Goal: Task Accomplishment & Management: Manage account settings

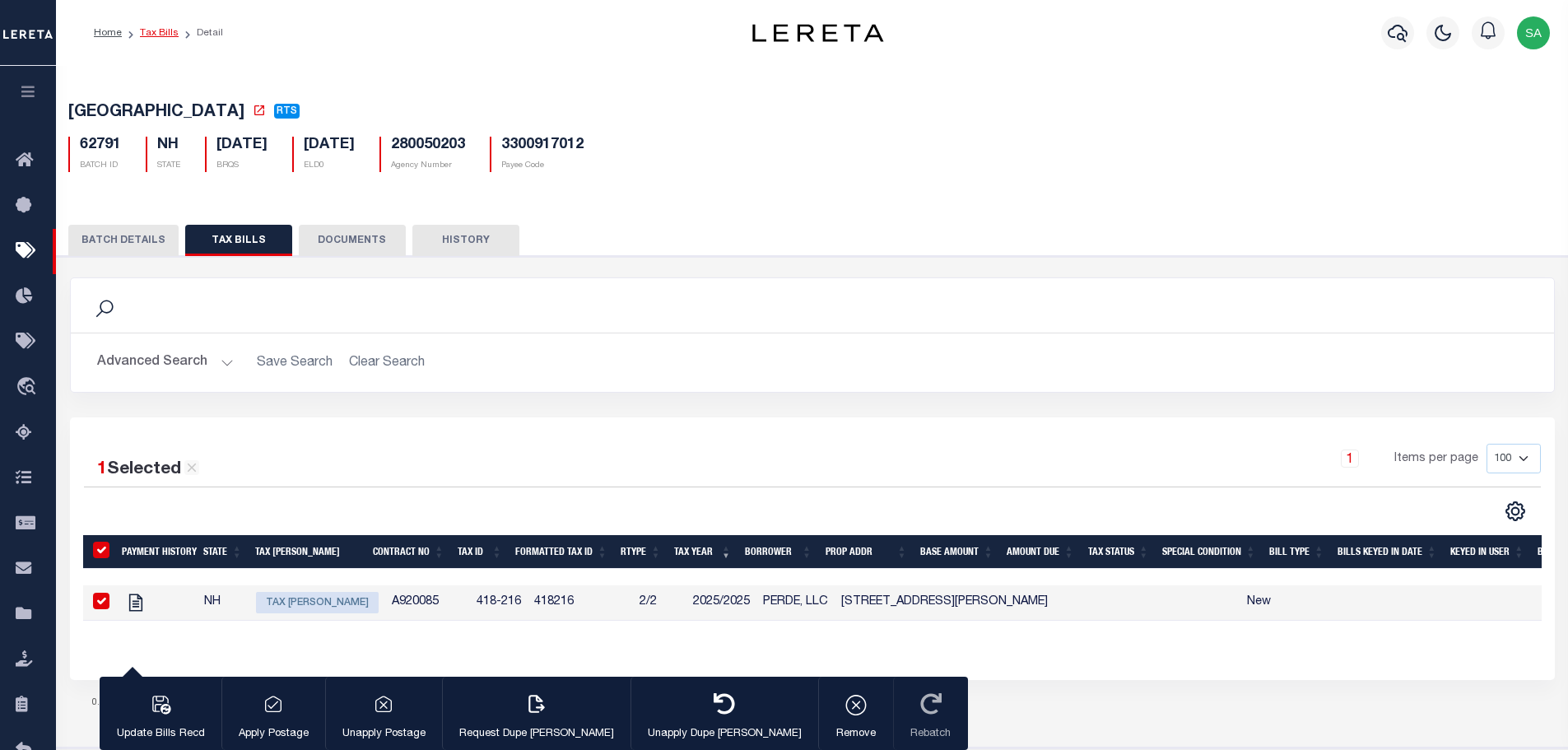
click at [163, 34] on link "Tax Bills" at bounding box center [159, 33] width 39 height 10
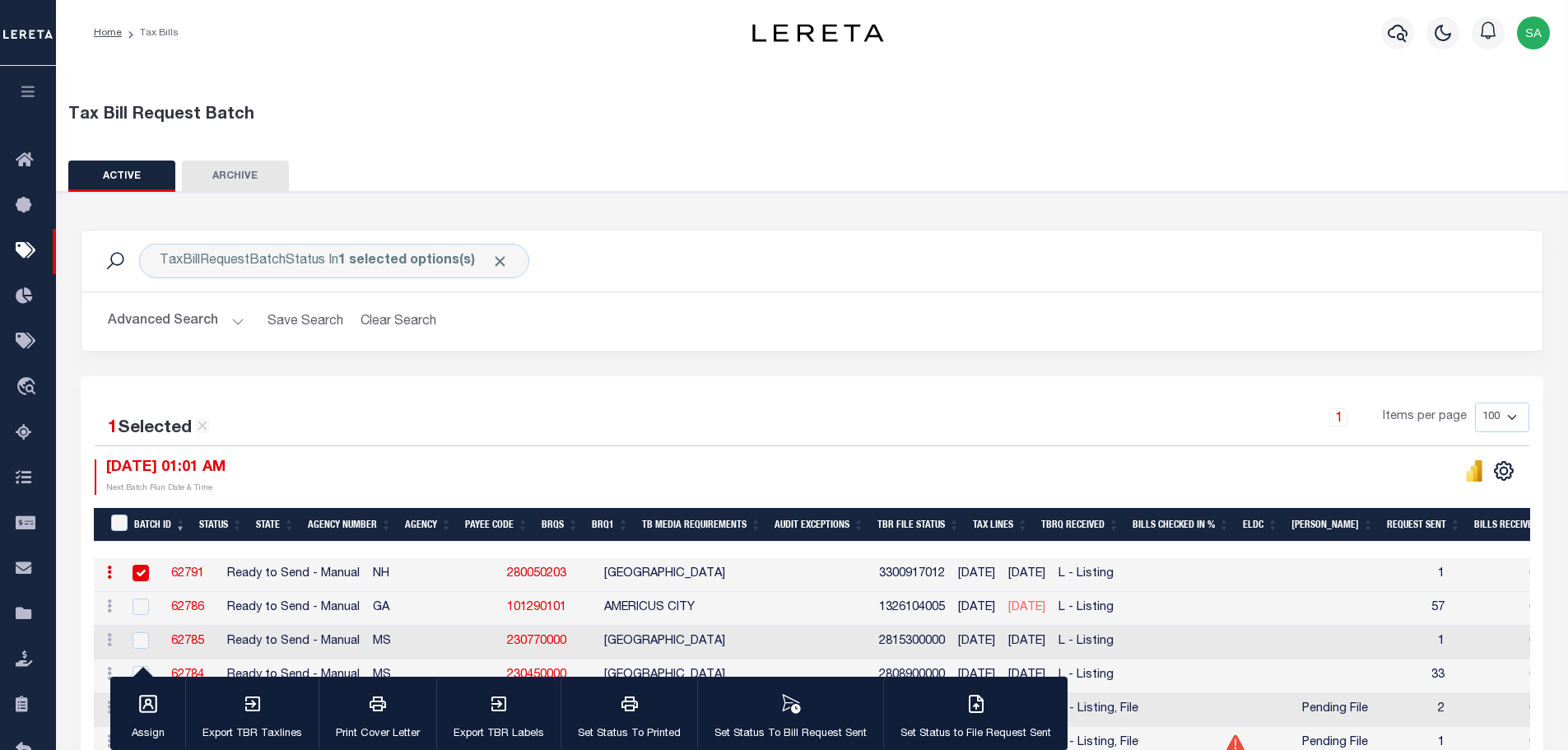
click at [507, 577] on link "280050203" at bounding box center [537, 574] width 60 height 12
checkbox input "false"
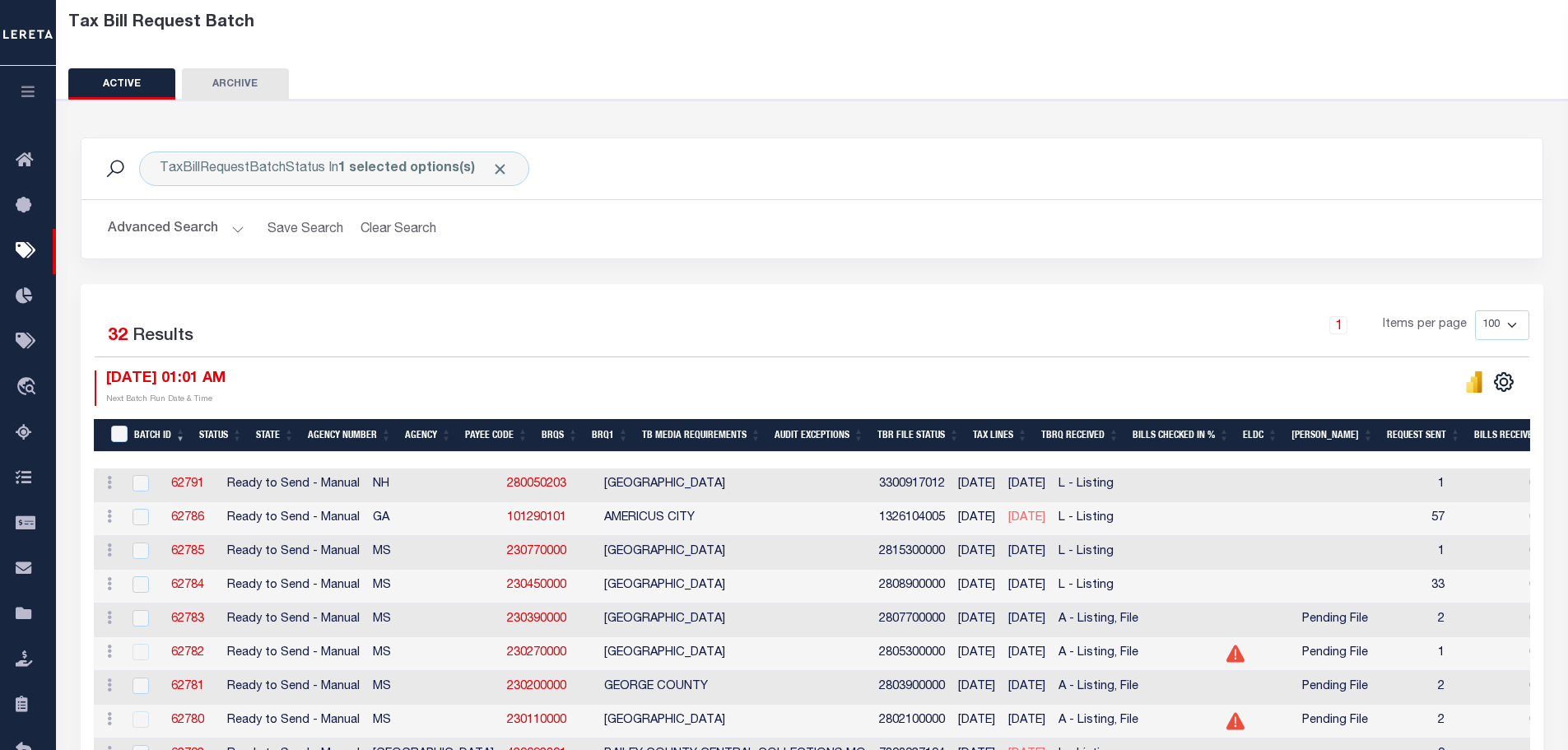
scroll to position [164, 0]
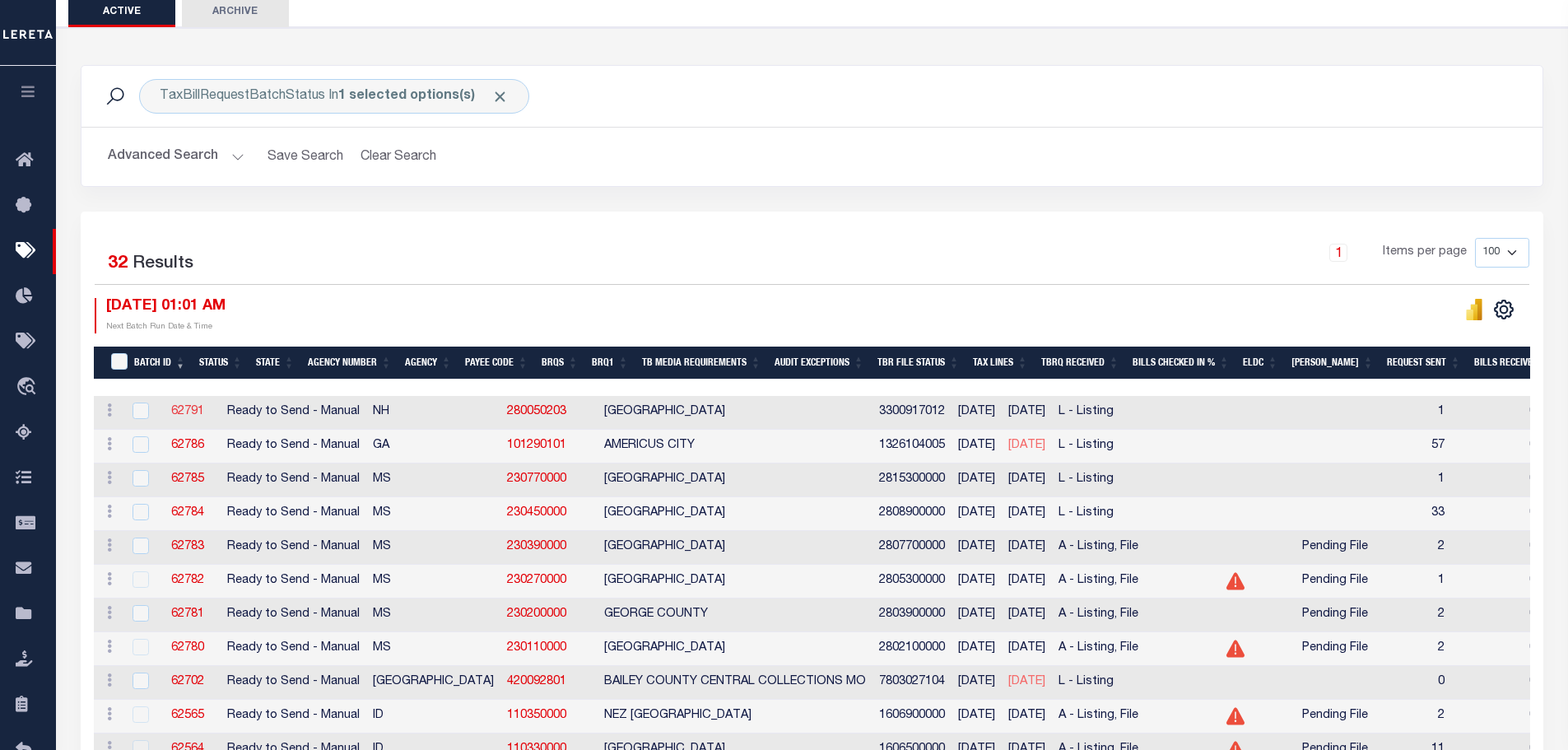
click at [186, 413] on link "62791" at bounding box center [187, 412] width 33 height 12
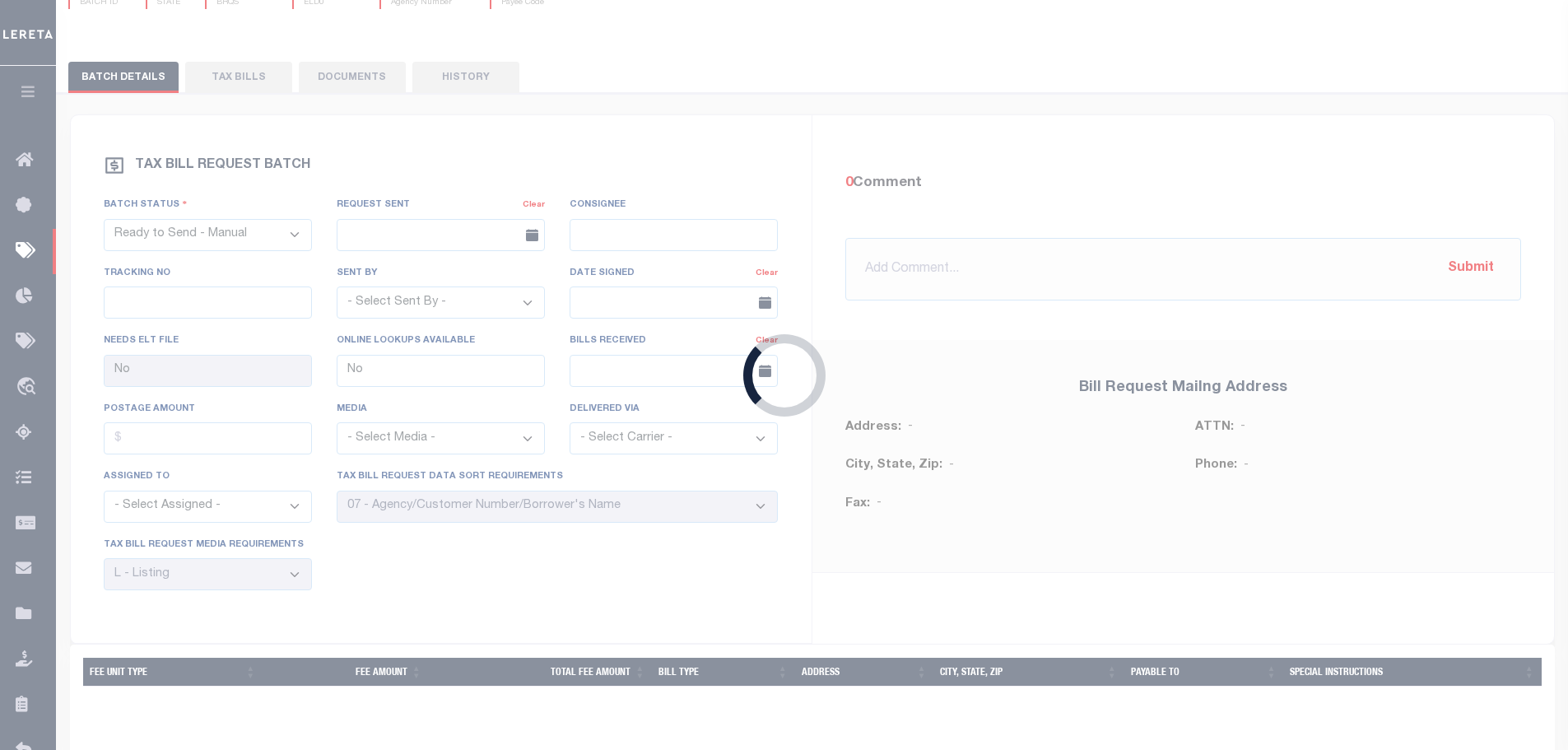
scroll to position [158, 0]
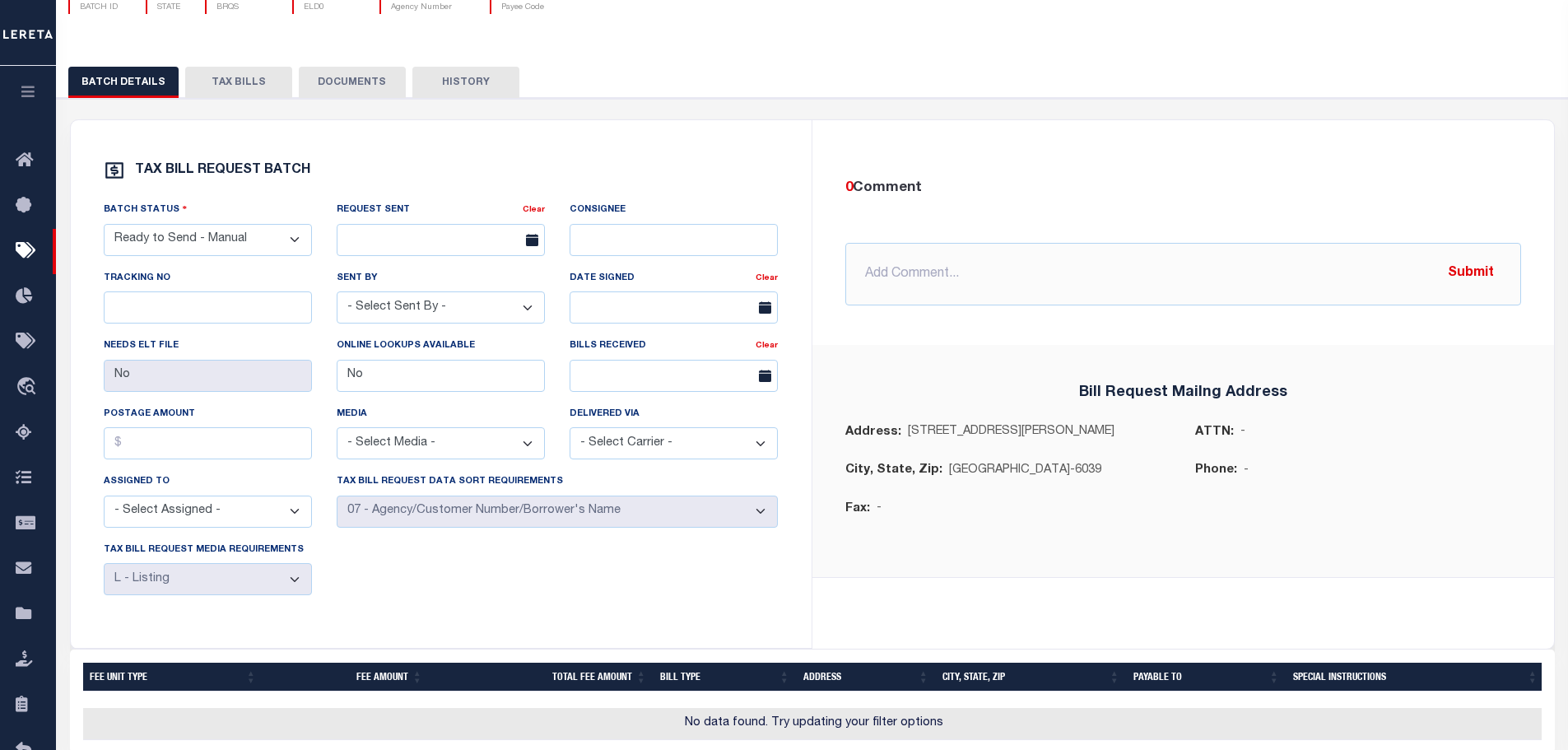
click at [245, 86] on button "TAX BILLS" at bounding box center [238, 82] width 107 height 31
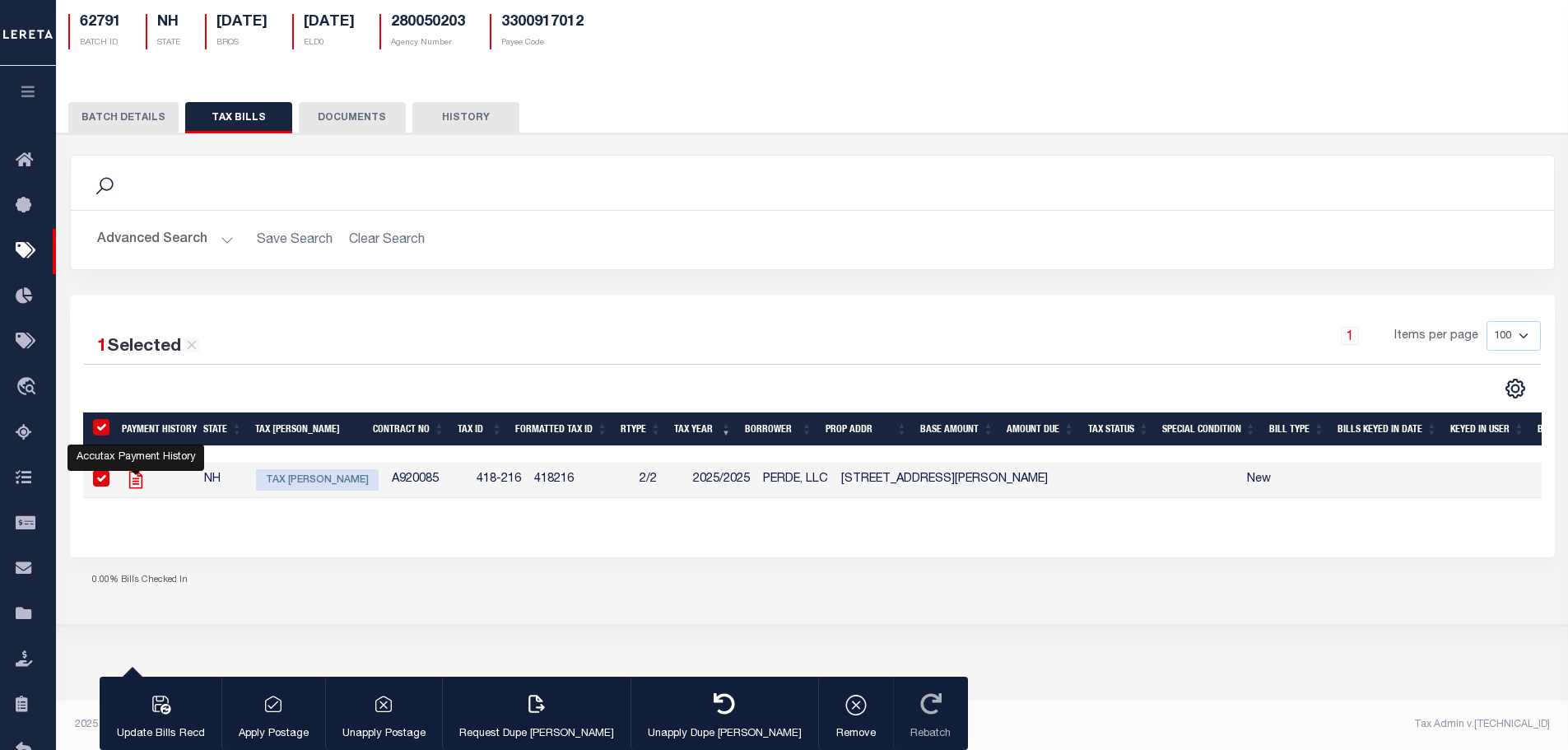
click at [138, 482] on icon "" at bounding box center [135, 479] width 21 height 21
checkbox input "false"
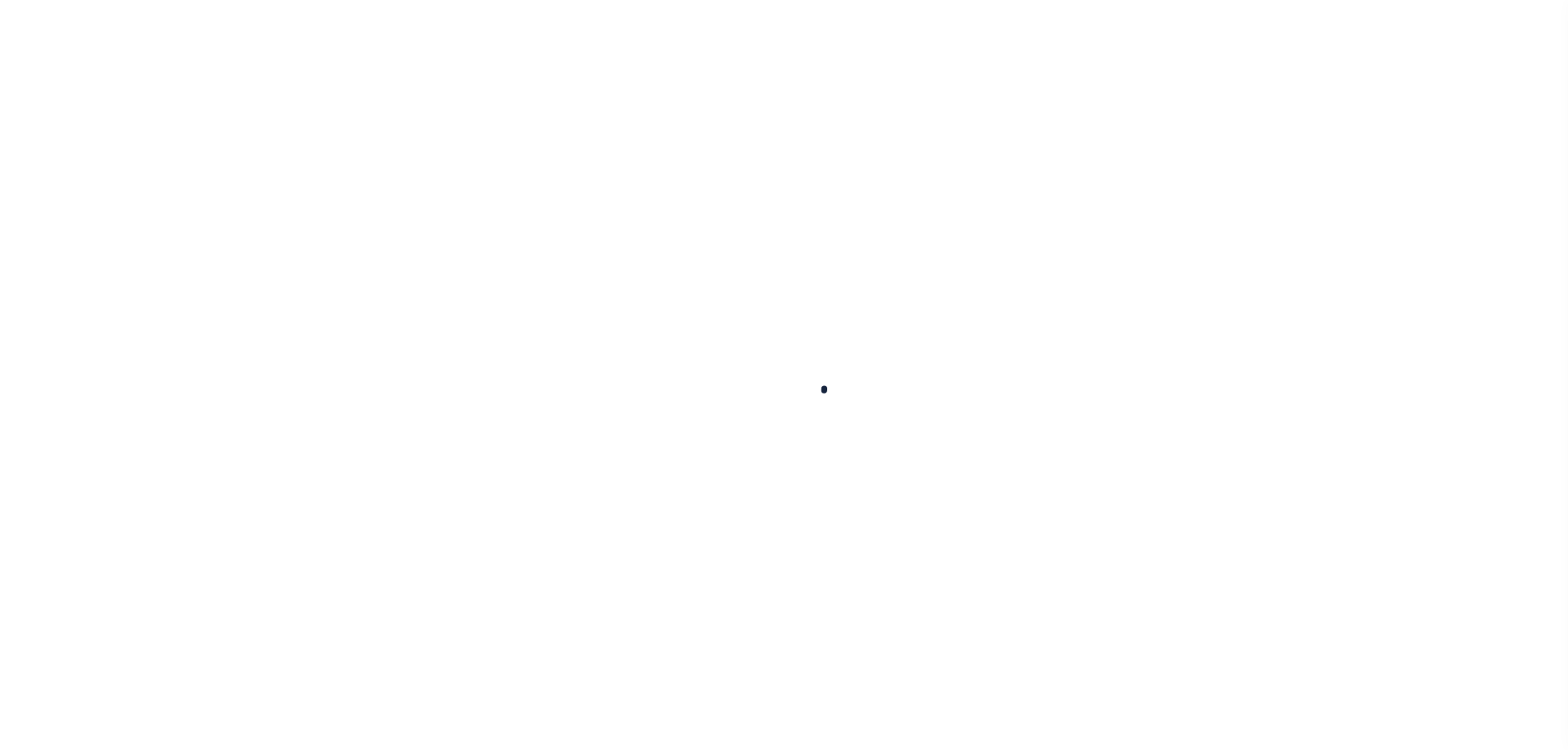
select select
checkbox input "false"
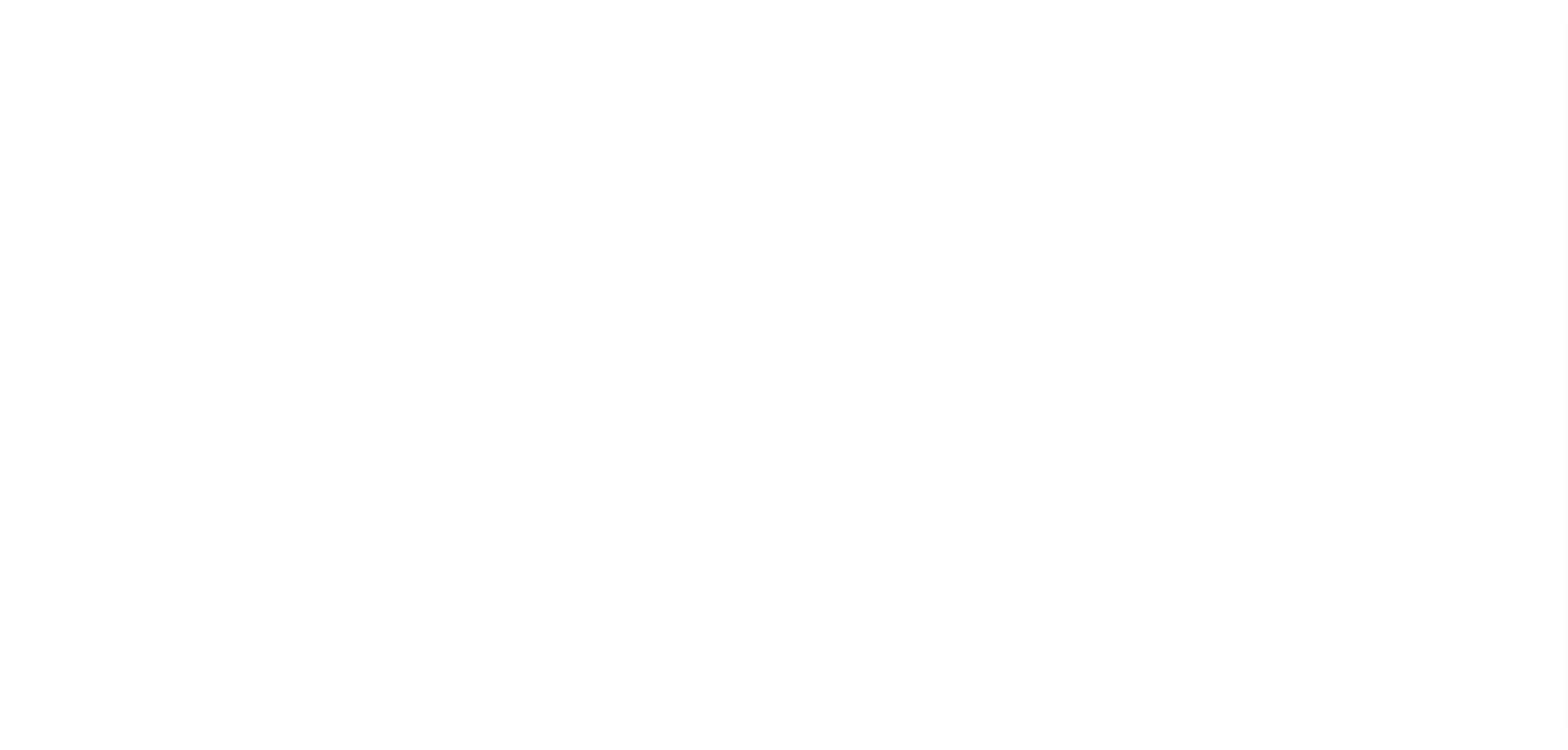
checkbox input "false"
type input "3300917012"
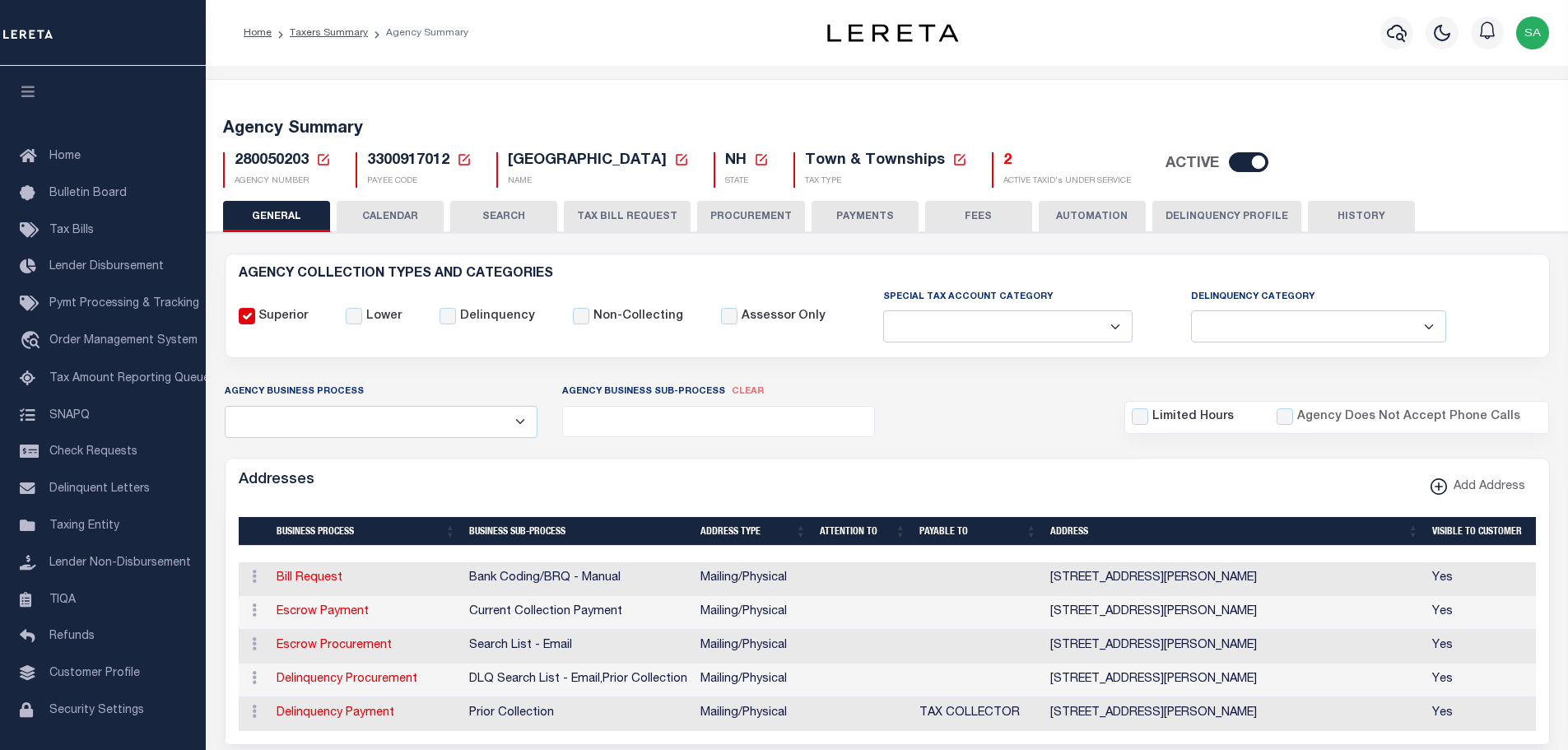
click at [401, 226] on button "CALENDAR" at bounding box center [389, 216] width 107 height 31
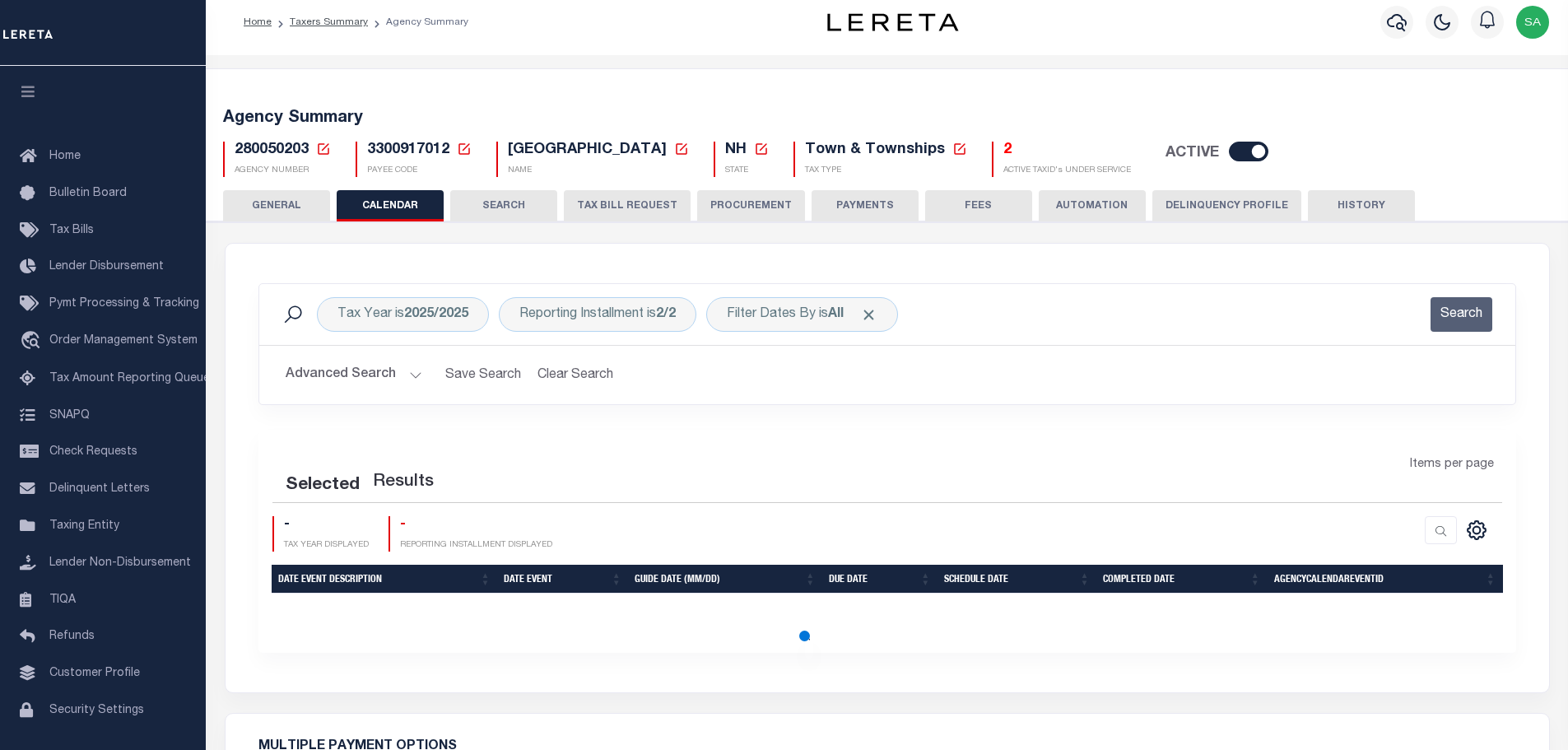
checkbox input "false"
type input "1"
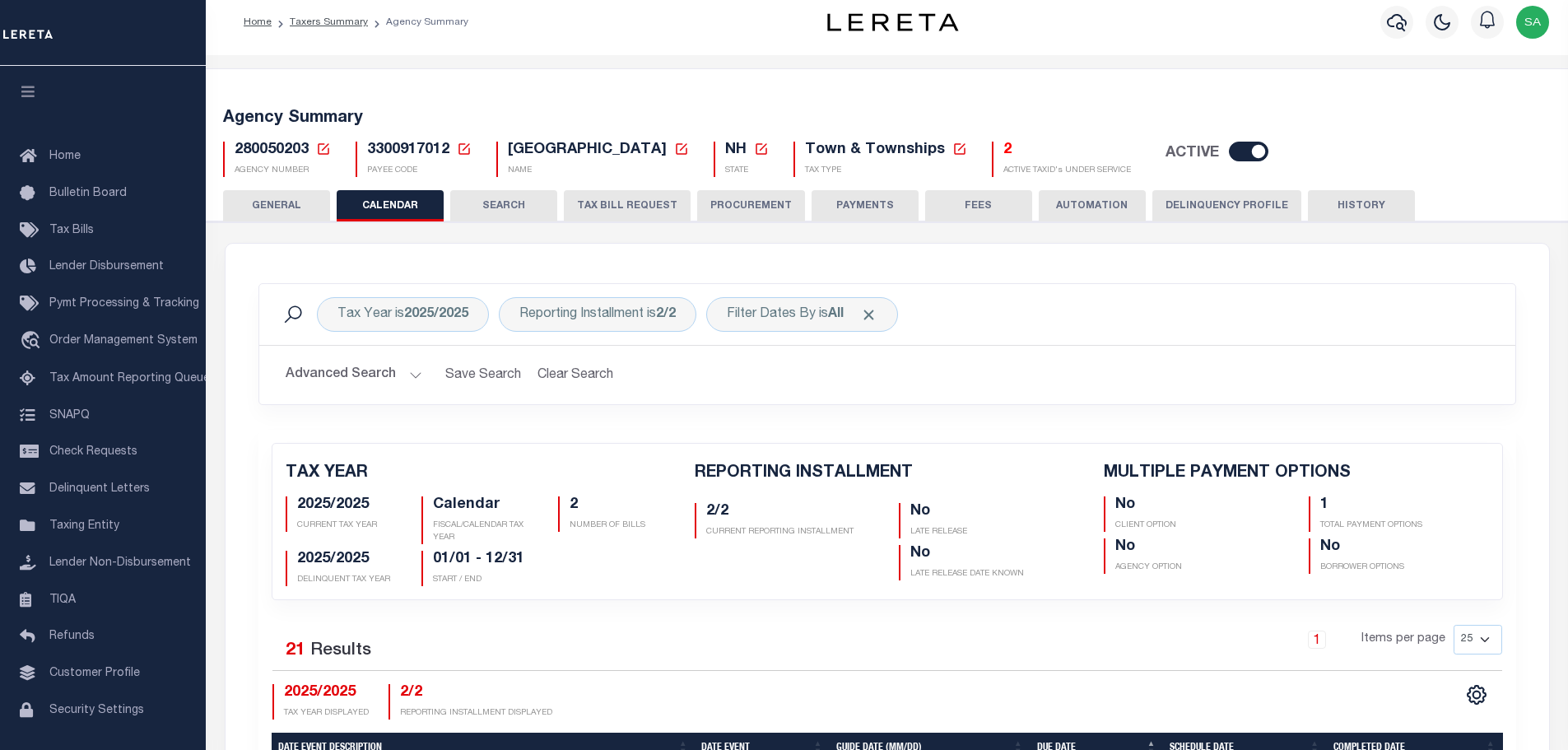
scroll to position [164, 0]
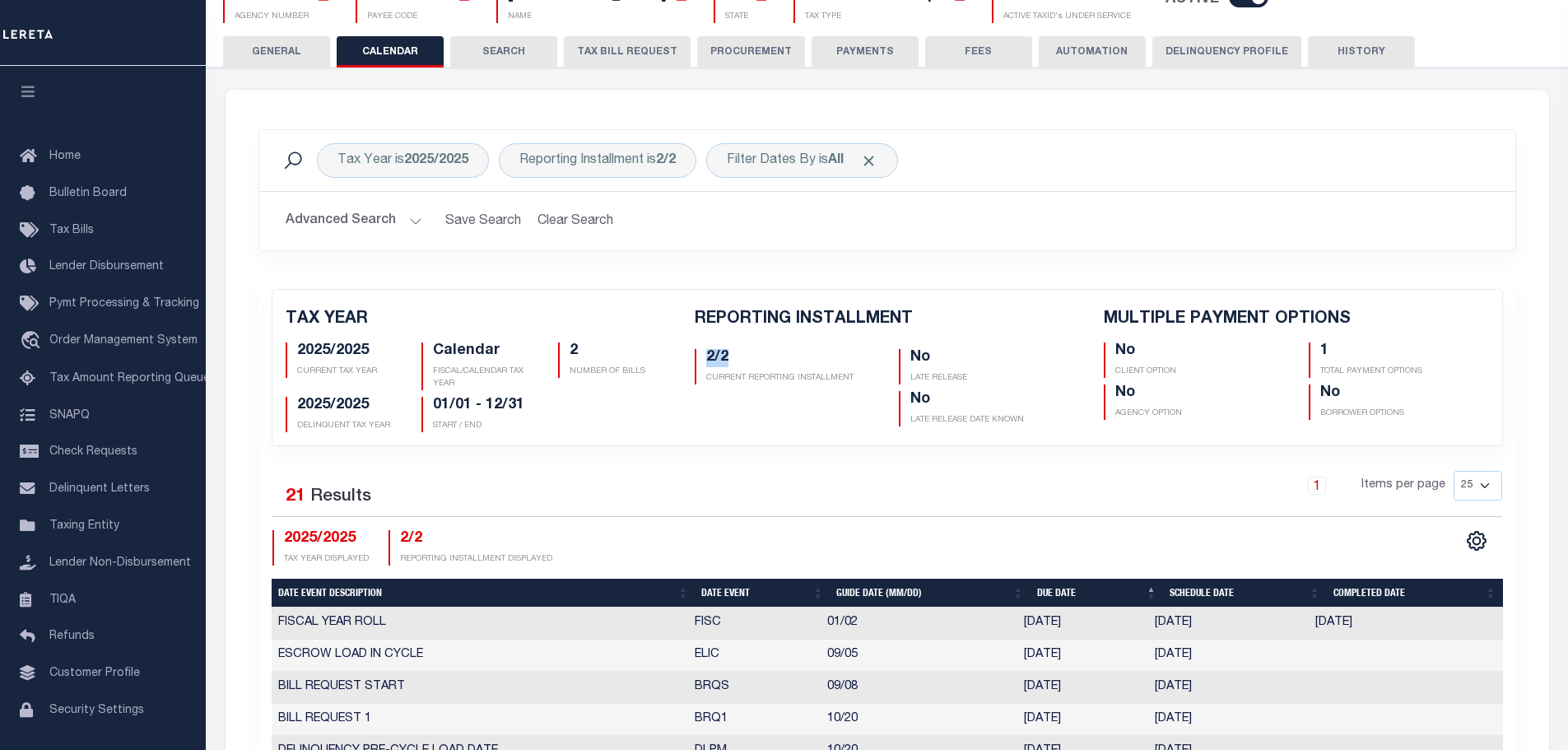
drag, startPoint x: 705, startPoint y: 356, endPoint x: 749, endPoint y: 356, distance: 44.0
click at [749, 356] on h5 "2/2" at bounding box center [789, 358] width 168 height 18
drag, startPoint x: 705, startPoint y: 401, endPoint x: 815, endPoint y: 401, distance: 110.0
click at [815, 401] on div "2/2 CURRENT REPORTING INSTALLMENT" at bounding box center [784, 384] width 205 height 84
click at [821, 429] on div "REPORTING INSTALLMENT 2/2 CURRENT REPORTING INSTALLMENT No LATE RELEASE No LATE…" at bounding box center [886, 371] width 409 height 123
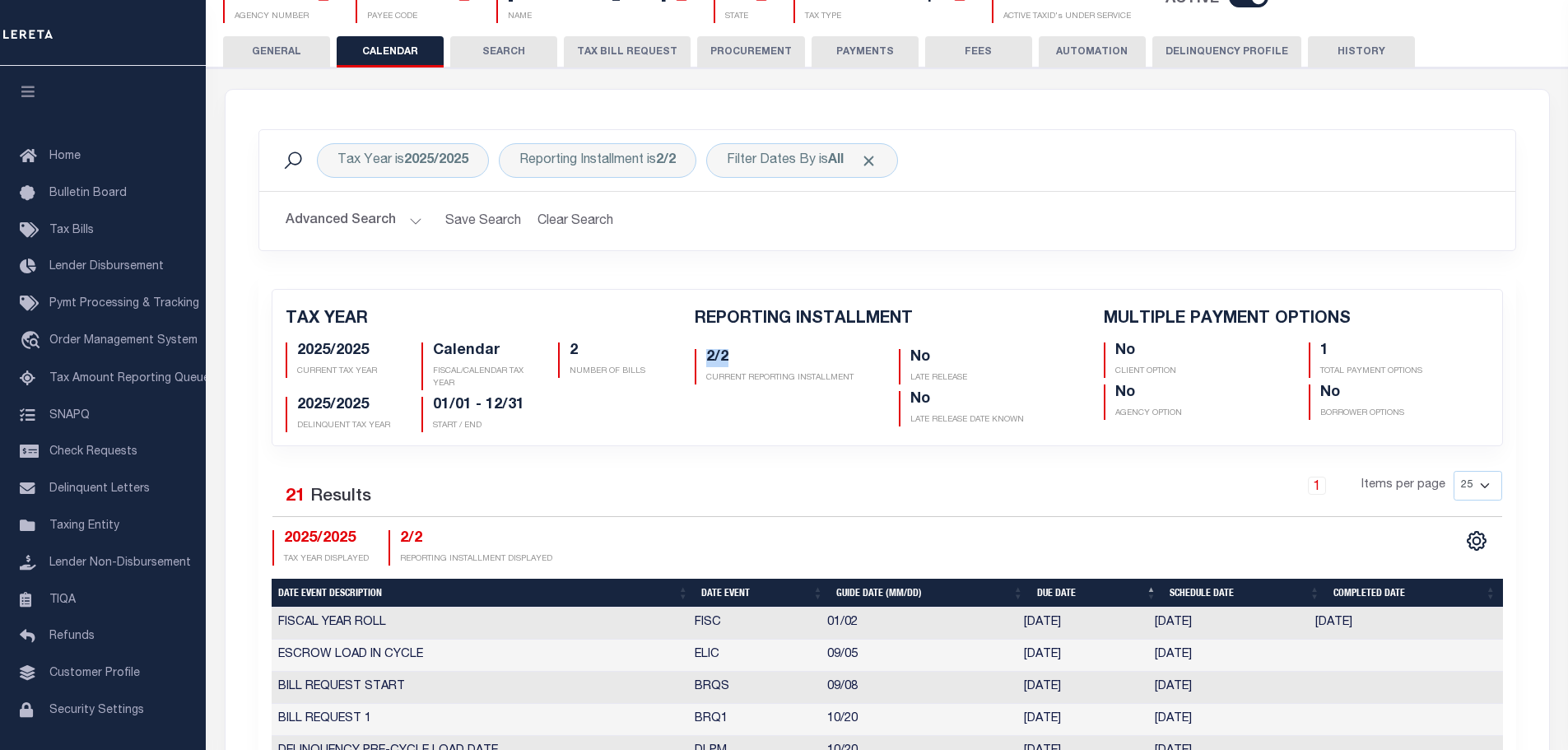
drag, startPoint x: 709, startPoint y: 359, endPoint x: 740, endPoint y: 359, distance: 31.0
click at [740, 359] on h5 "2/2" at bounding box center [789, 358] width 168 height 18
drag, startPoint x: 712, startPoint y: 402, endPoint x: 734, endPoint y: 406, distance: 22.4
click at [734, 406] on div "2/2 CURRENT REPORTING INSTALLMENT" at bounding box center [784, 384] width 205 height 84
click at [733, 418] on div "2/2 CURRENT REPORTING INSTALLMENT" at bounding box center [784, 384] width 205 height 84
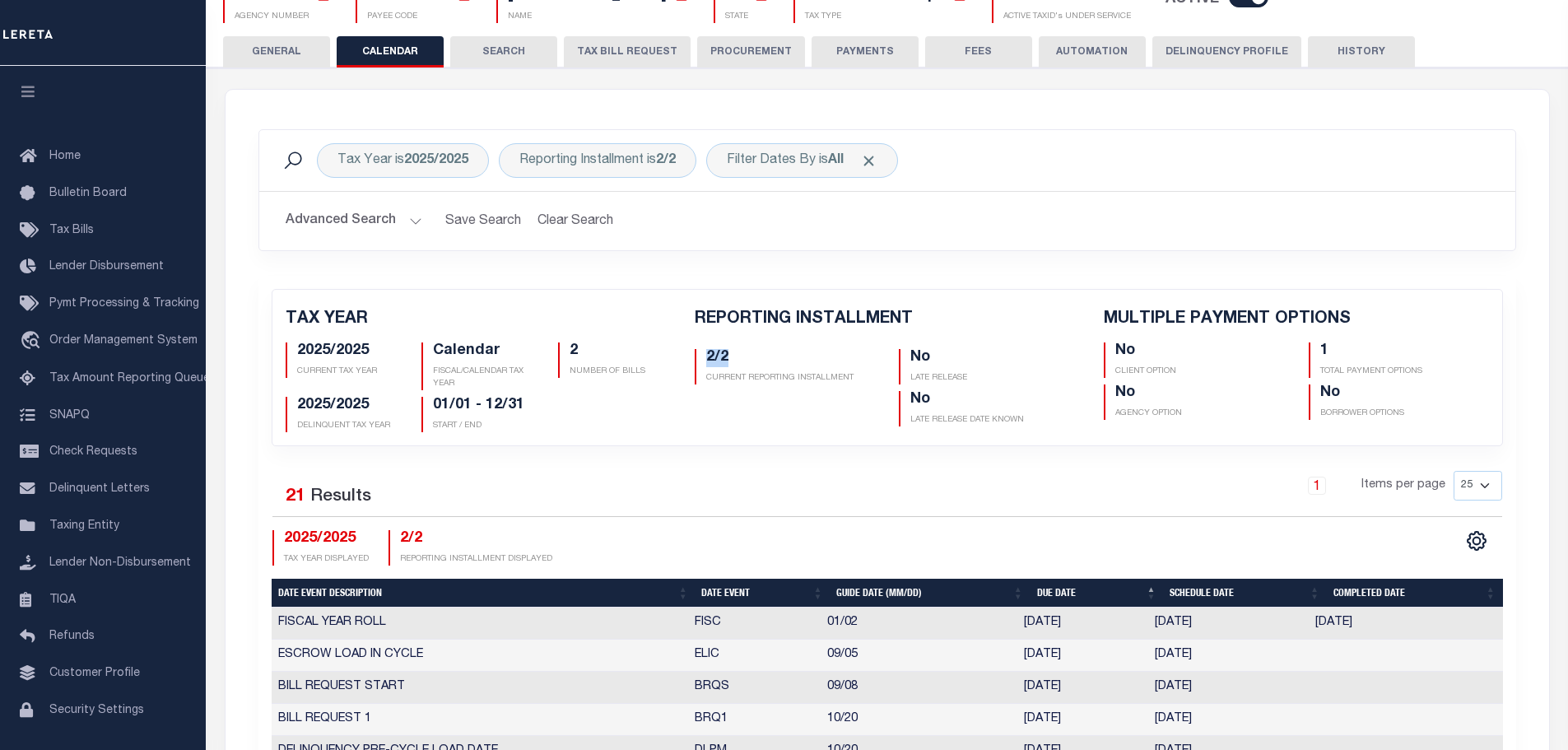
drag, startPoint x: 707, startPoint y: 358, endPoint x: 778, endPoint y: 358, distance: 71.0
click at [778, 358] on h5 "2/2" at bounding box center [789, 358] width 168 height 18
drag, startPoint x: 701, startPoint y: 404, endPoint x: 832, endPoint y: 410, distance: 131.1
click at [832, 410] on div "2/2 CURRENT REPORTING INSTALLMENT" at bounding box center [784, 384] width 205 height 84
click at [824, 425] on div "2/2 CURRENT REPORTING INSTALLMENT" at bounding box center [784, 384] width 205 height 84
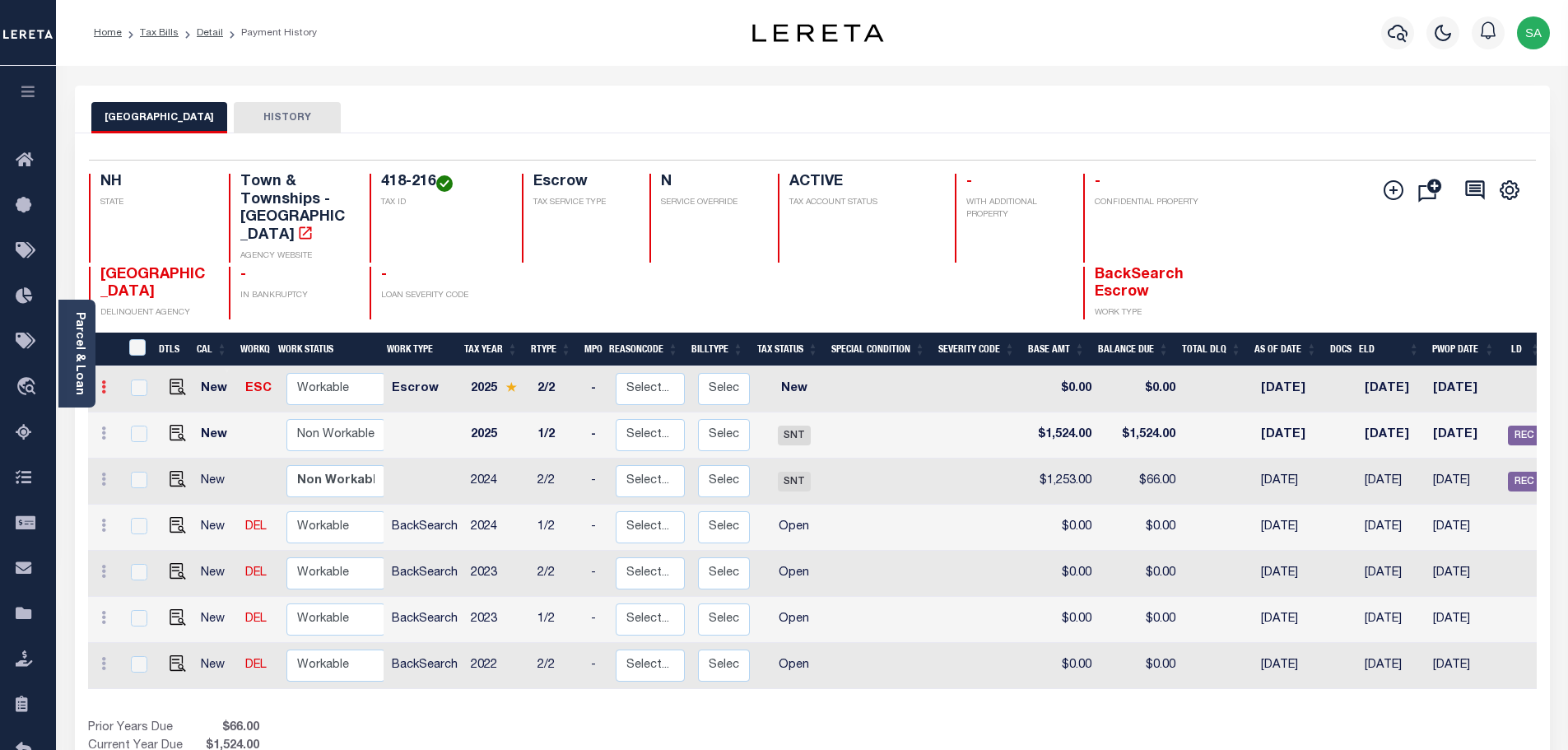
click at [105, 380] on icon at bounding box center [104, 386] width 5 height 13
click at [140, 407] on img at bounding box center [143, 415] width 17 height 17
checkbox input "true"
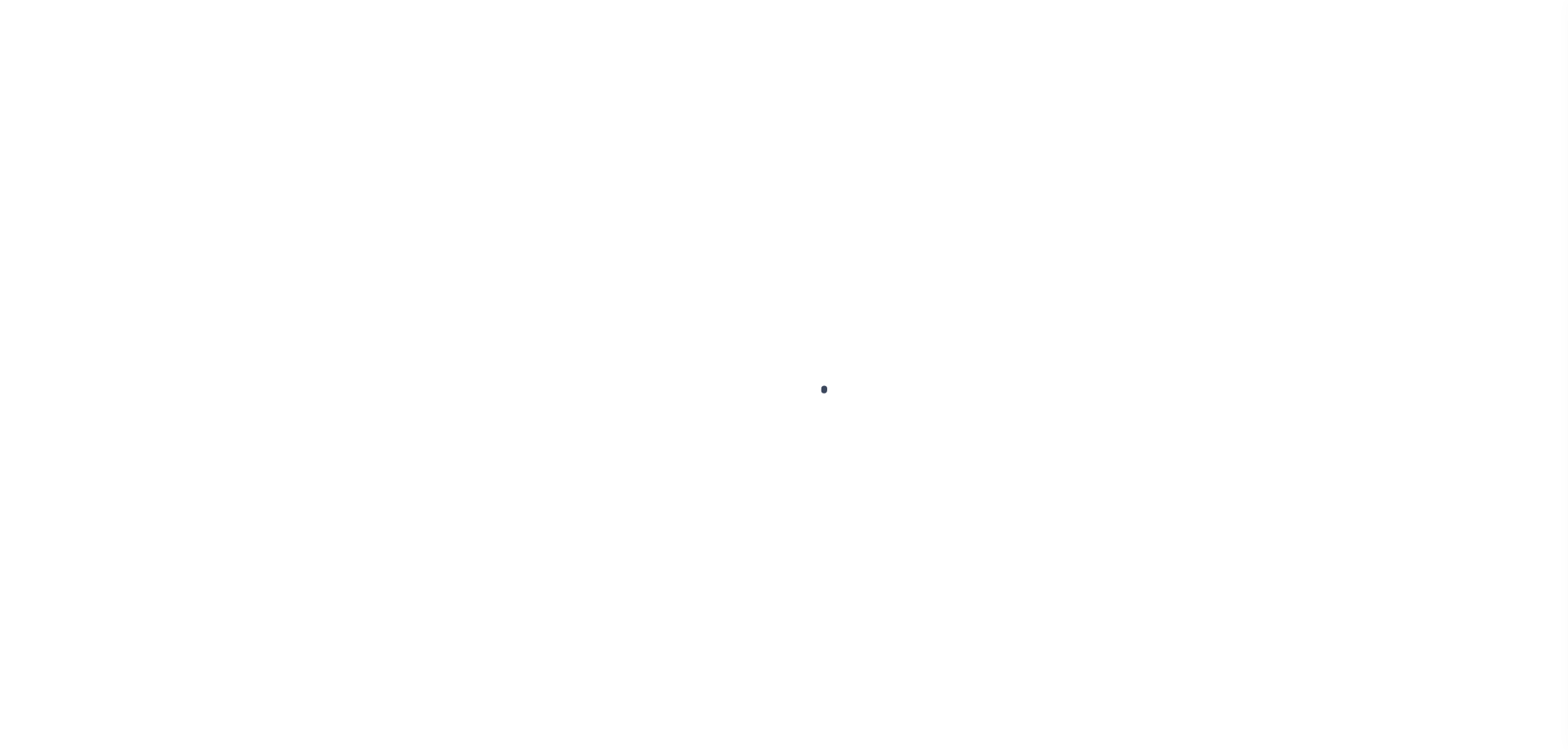
type input "06/06/2025"
select select "NW2"
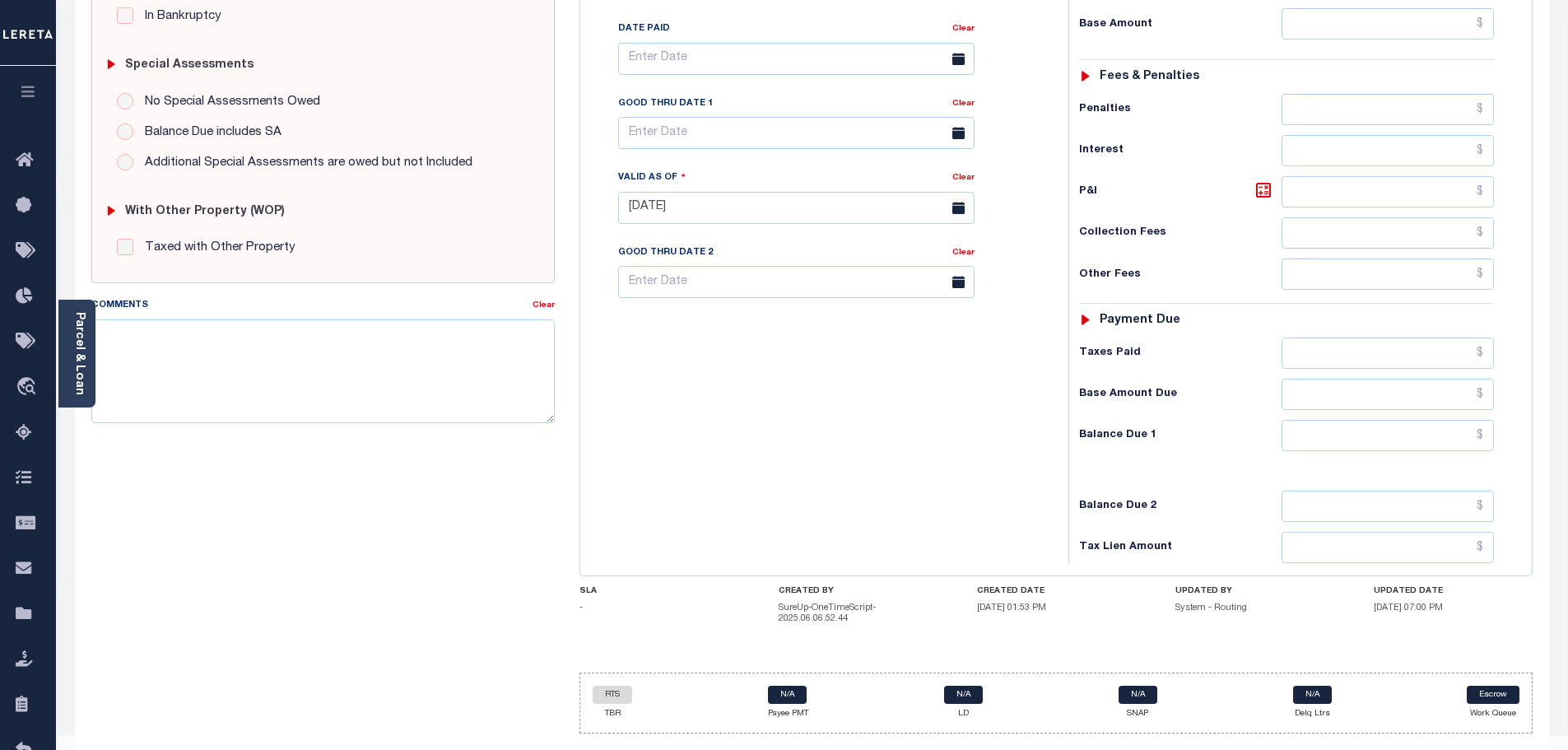
scroll to position [472, 0]
click at [473, 669] on div "SPECIAL RISK NCE Date Clear - Select Status Code -" at bounding box center [323, 211] width 489 height 1069
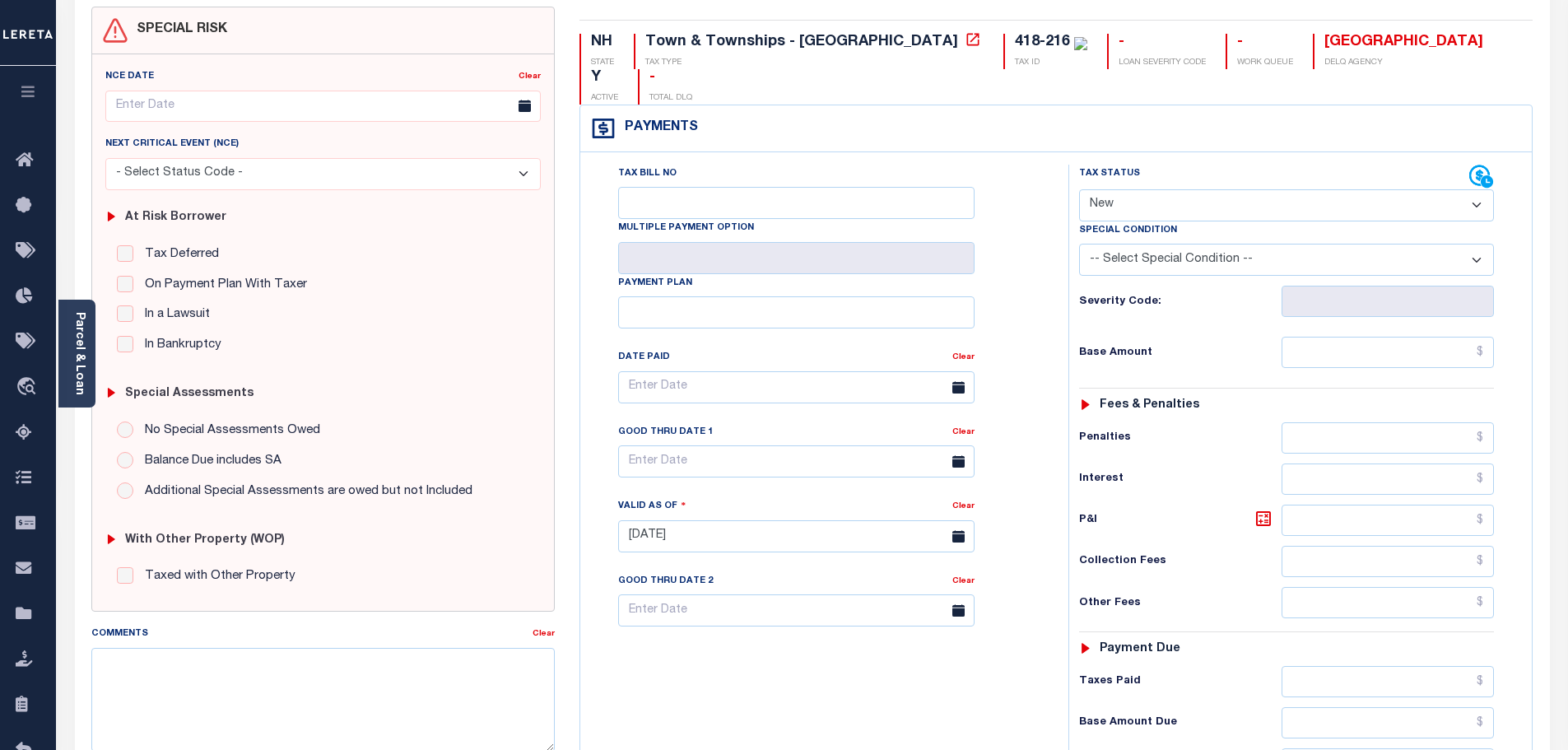
scroll to position [0, 0]
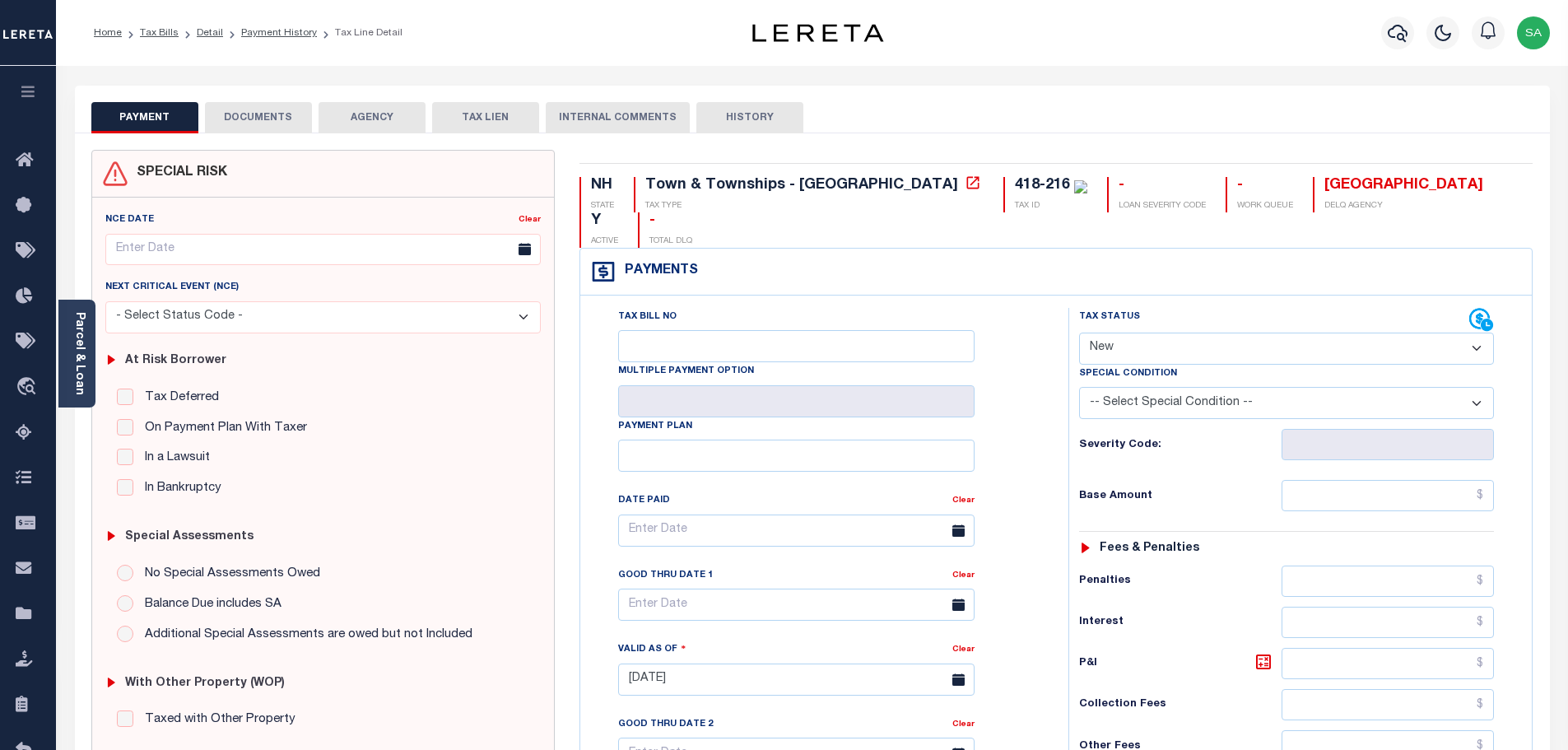
click at [19, 93] on icon "button" at bounding box center [28, 91] width 19 height 15
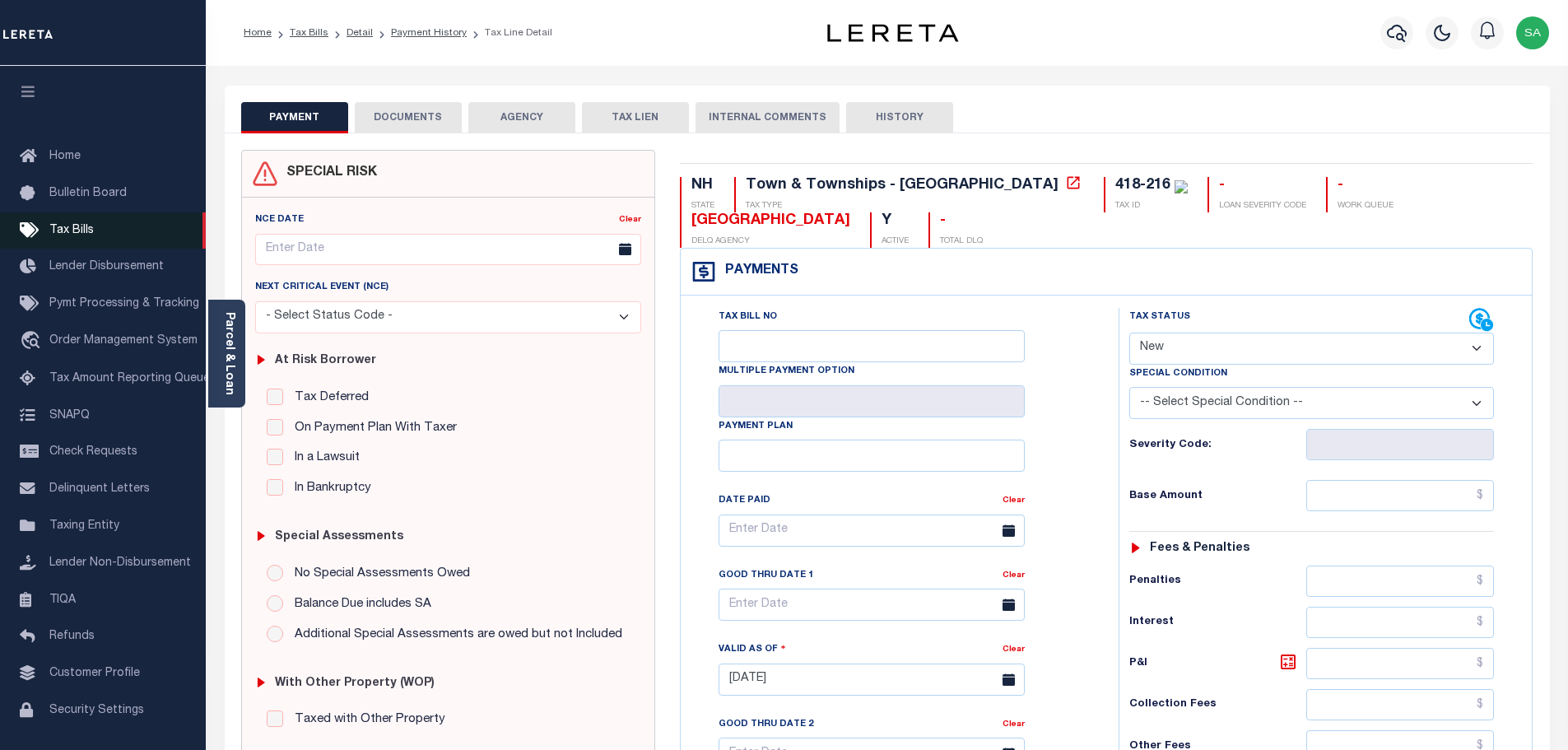
click at [88, 231] on span "Tax Bills" at bounding box center [72, 231] width 45 height 12
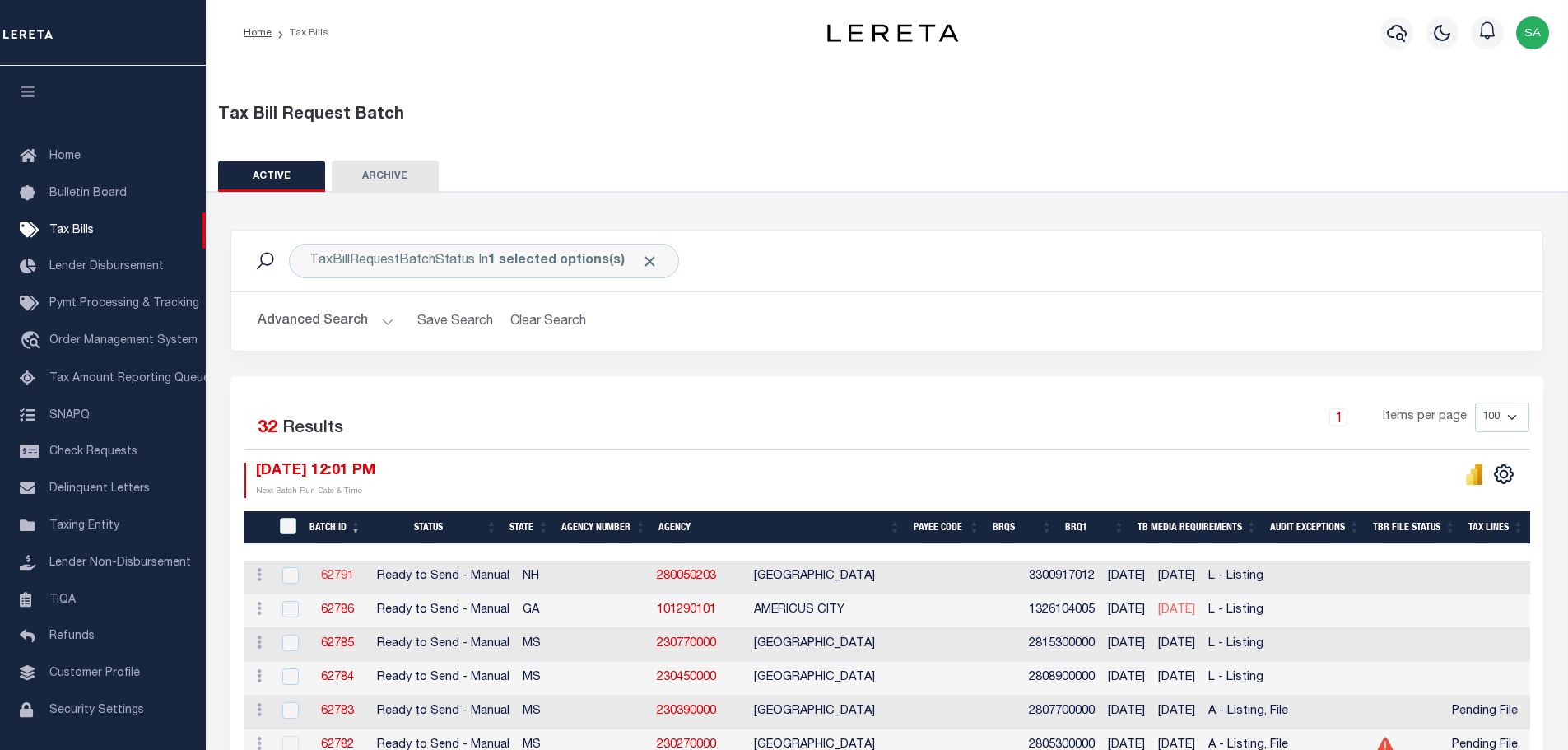
click at [341, 577] on link "62791" at bounding box center [336, 577] width 33 height 12
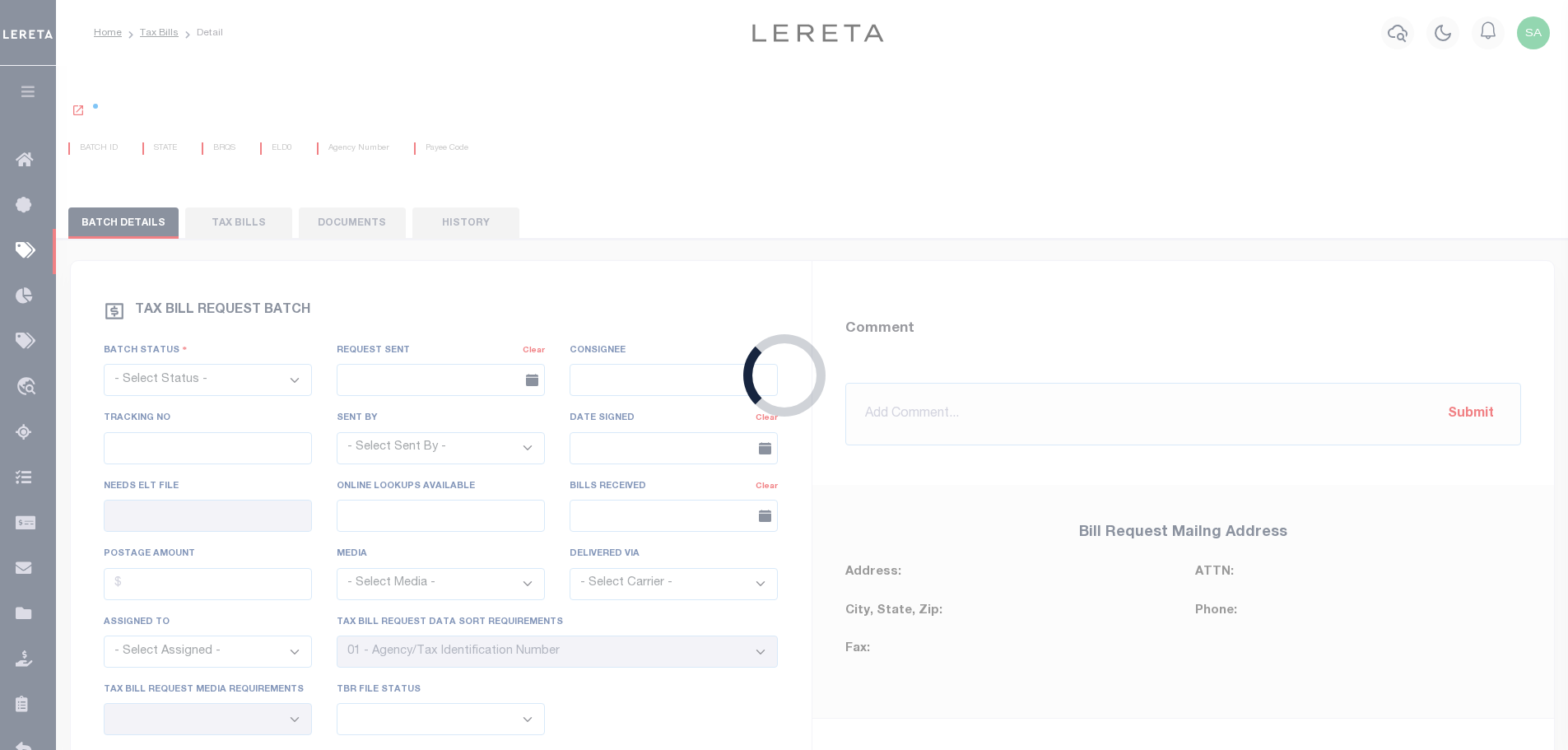
select select "RTS"
type input "No"
select select "30"
select select "20"
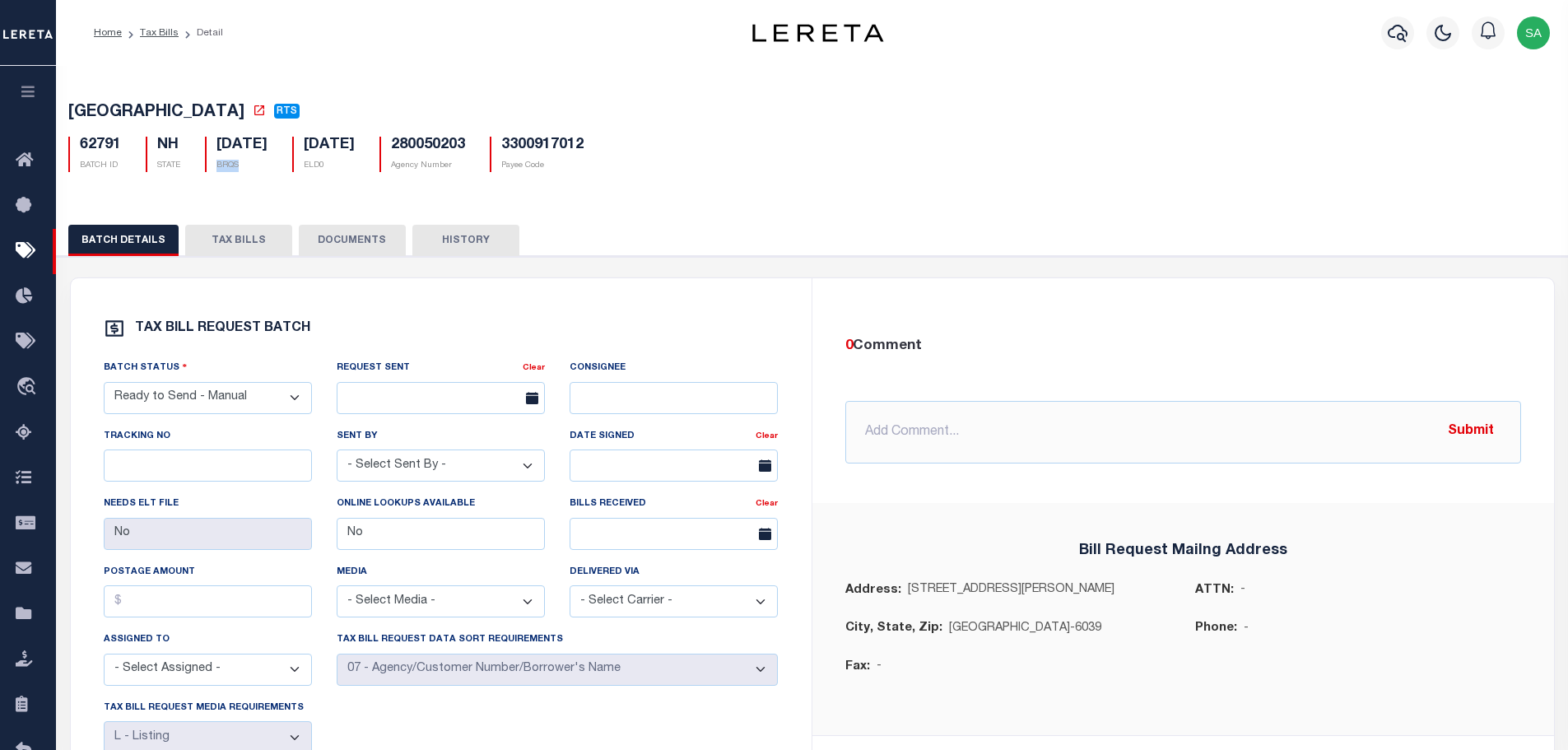
drag, startPoint x: 217, startPoint y: 167, endPoint x: 251, endPoint y: 171, distance: 34.2
click at [251, 171] on div "[DATE] BRQS" at bounding box center [236, 154] width 63 height 36
click at [25, 93] on icon "button" at bounding box center [28, 91] width 19 height 15
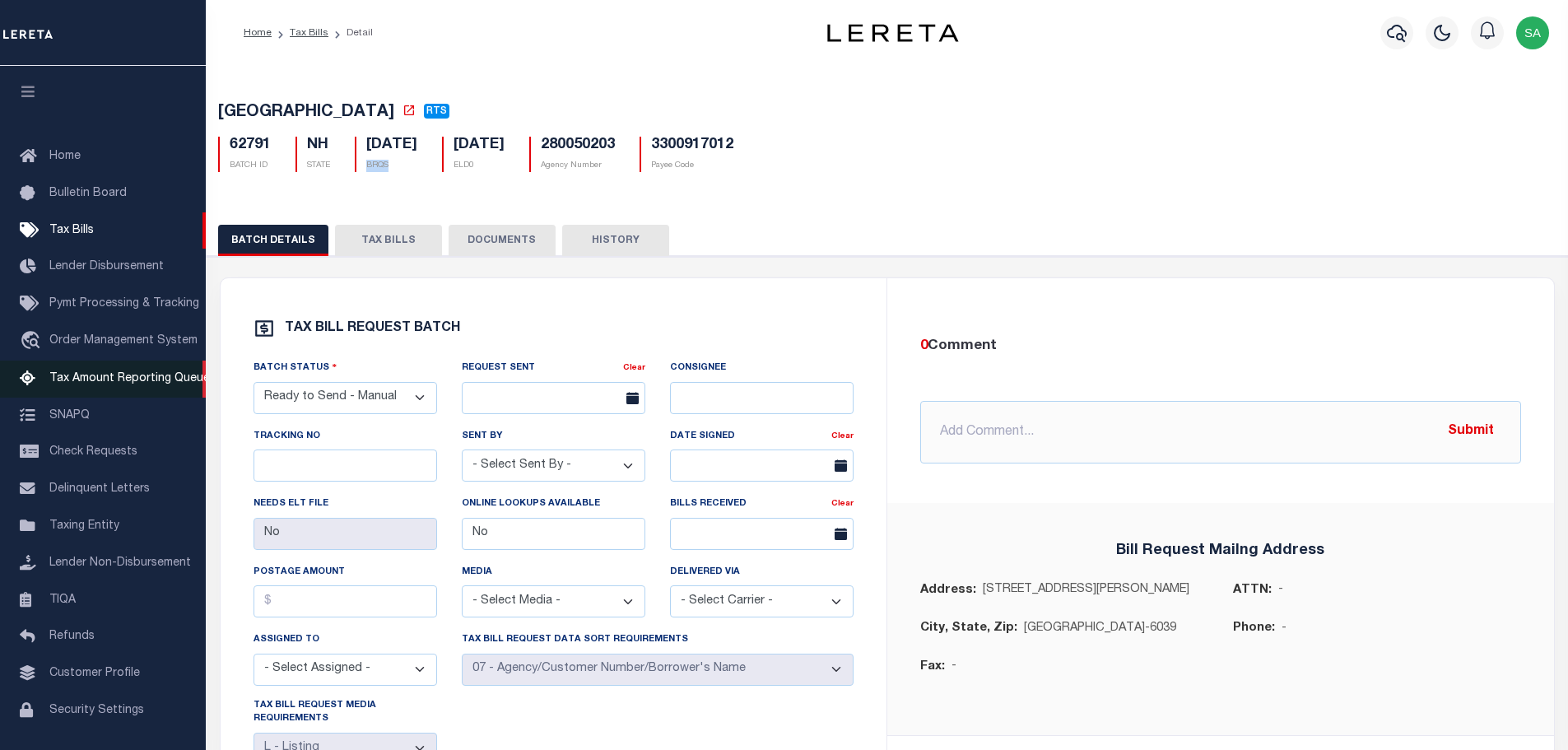
click at [144, 383] on span "Tax Amount Reporting Queue" at bounding box center [129, 378] width 160 height 12
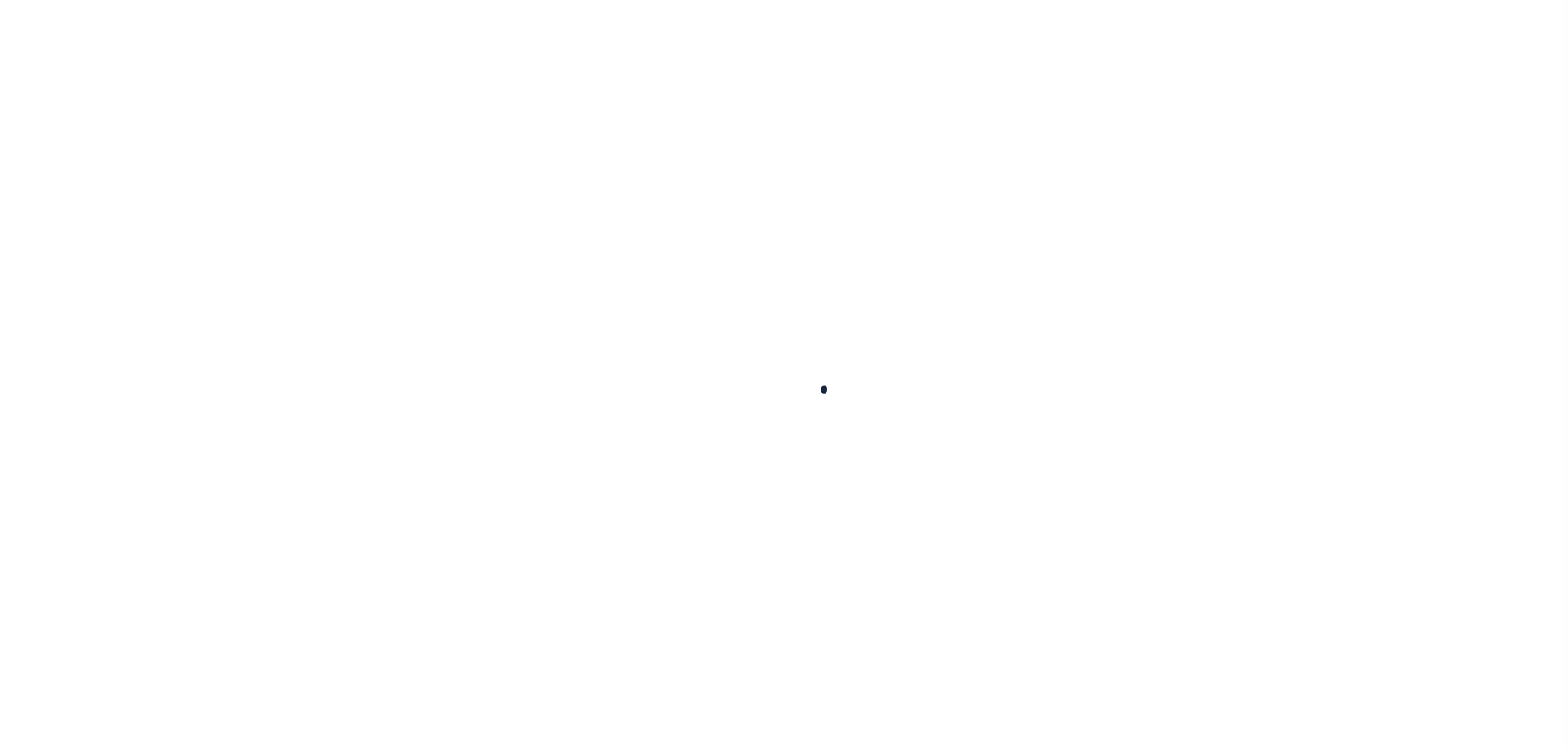
select select "100"
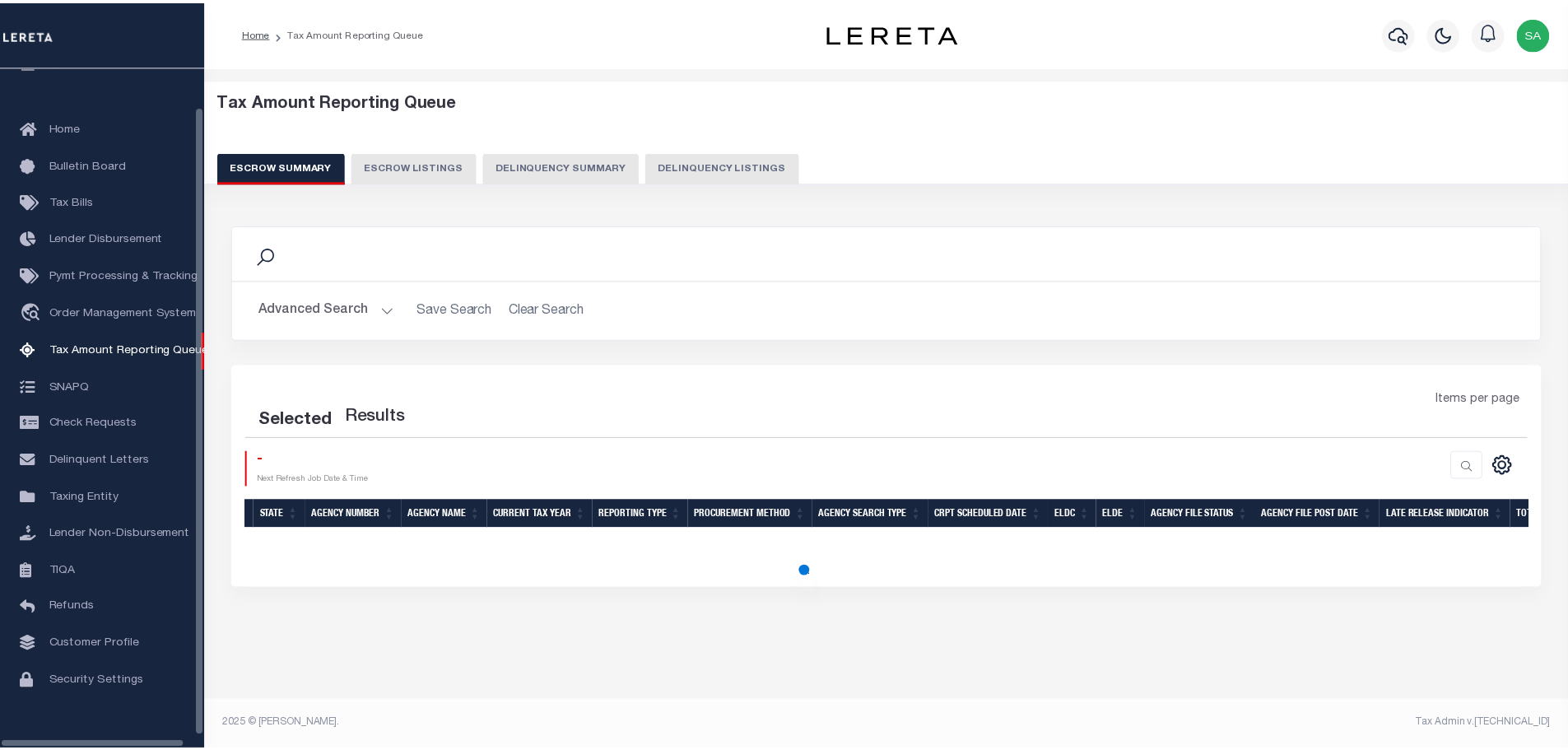
scroll to position [52, 0]
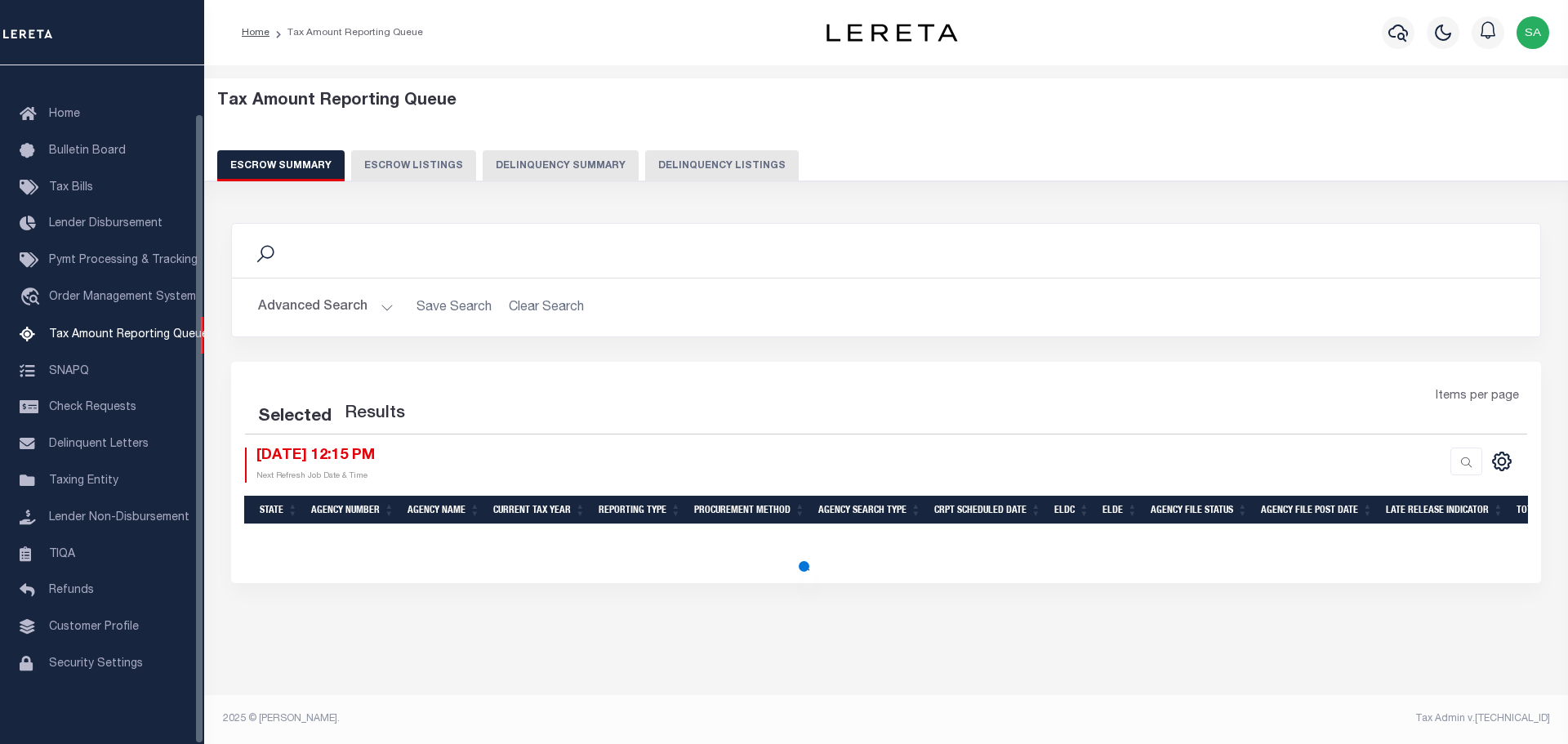
select select "100"
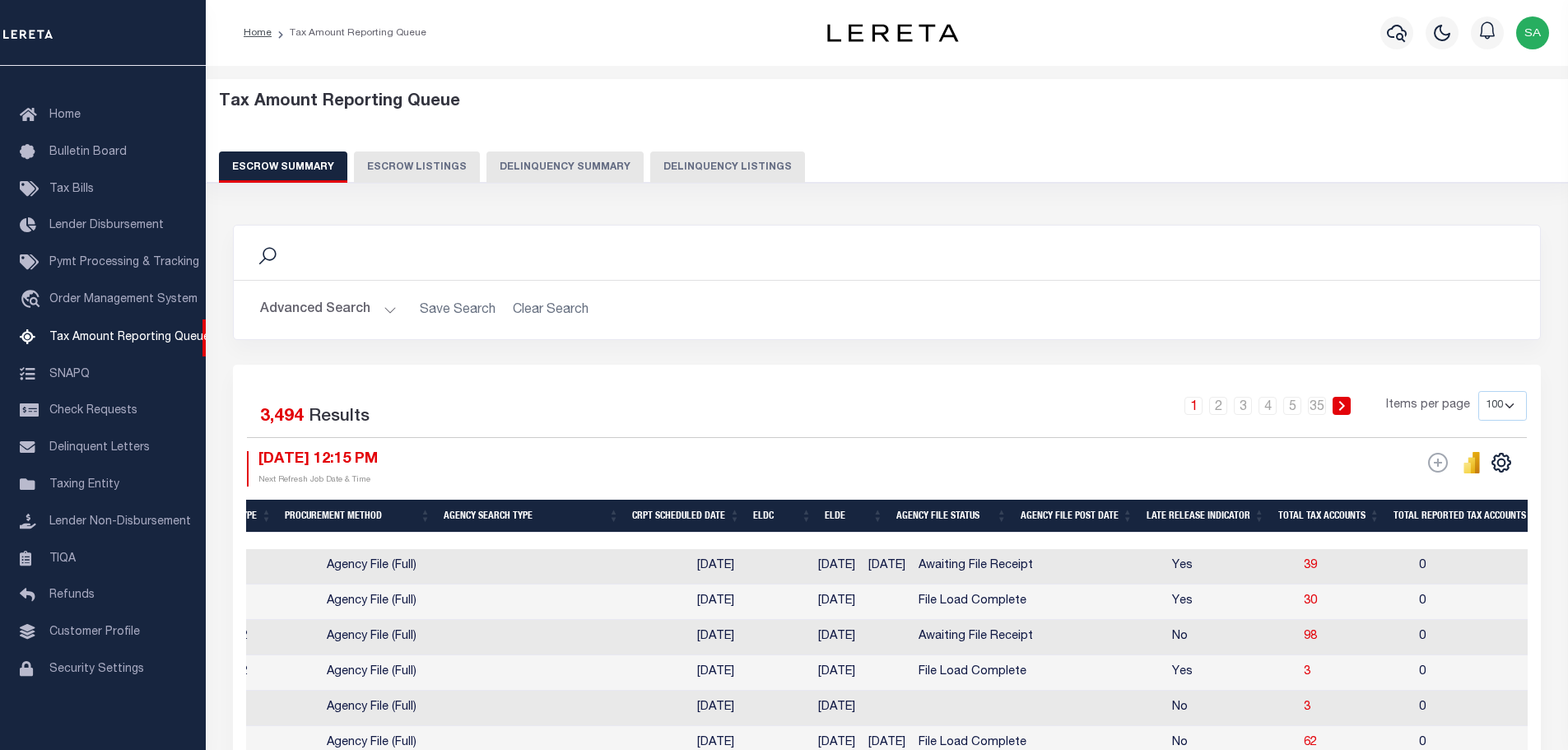
scroll to position [0, 0]
drag, startPoint x: 925, startPoint y: 603, endPoint x: 1031, endPoint y: 605, distance: 106.0
click at [1031, 605] on td "File Load Complete" at bounding box center [973, 603] width 127 height 36
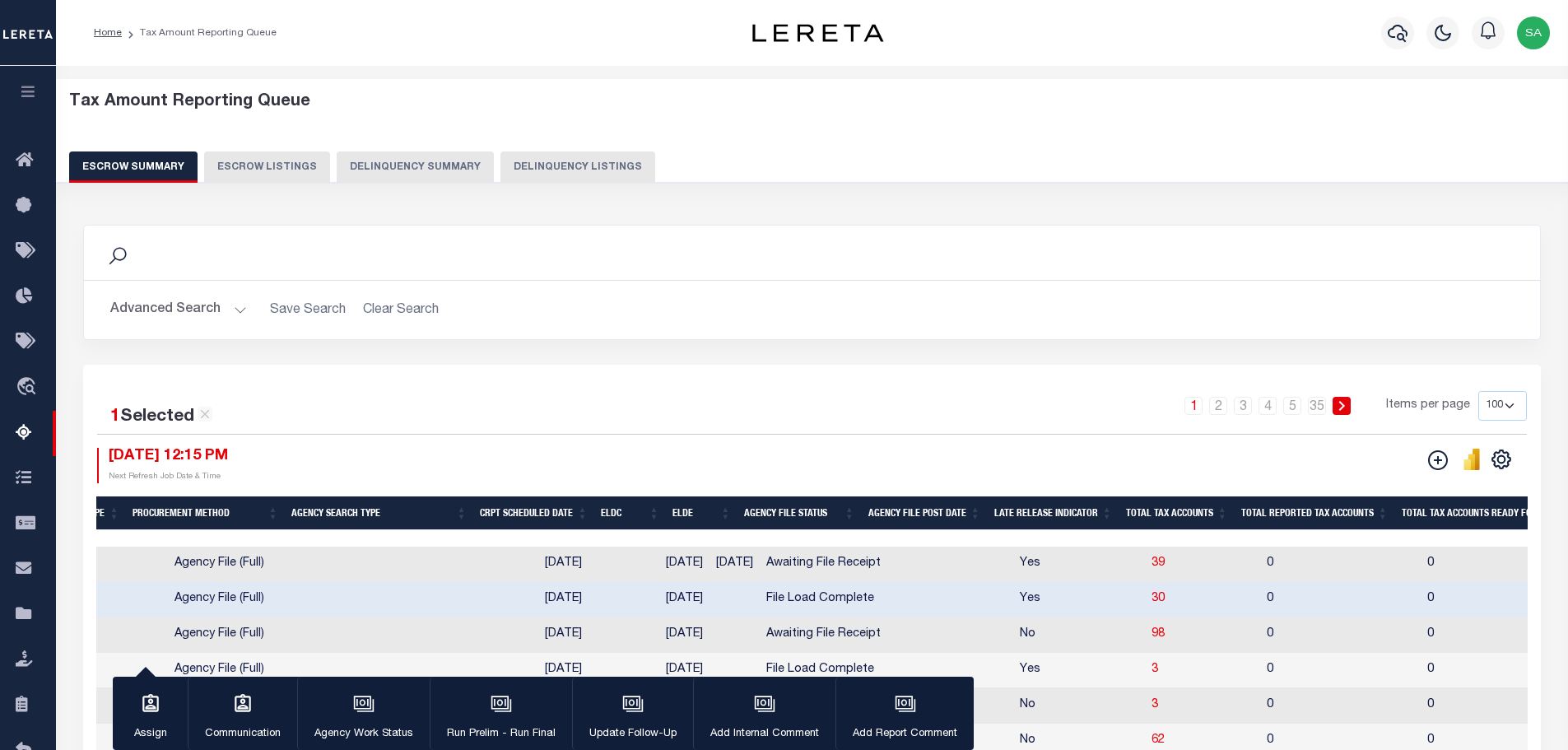
click at [942, 435] on div "1 Selected 3,494 Results 1 2 3 4 5 … 35 Items per page 10 25 50 100 500 [DATE] …" at bounding box center [811, 437] width 1456 height 93
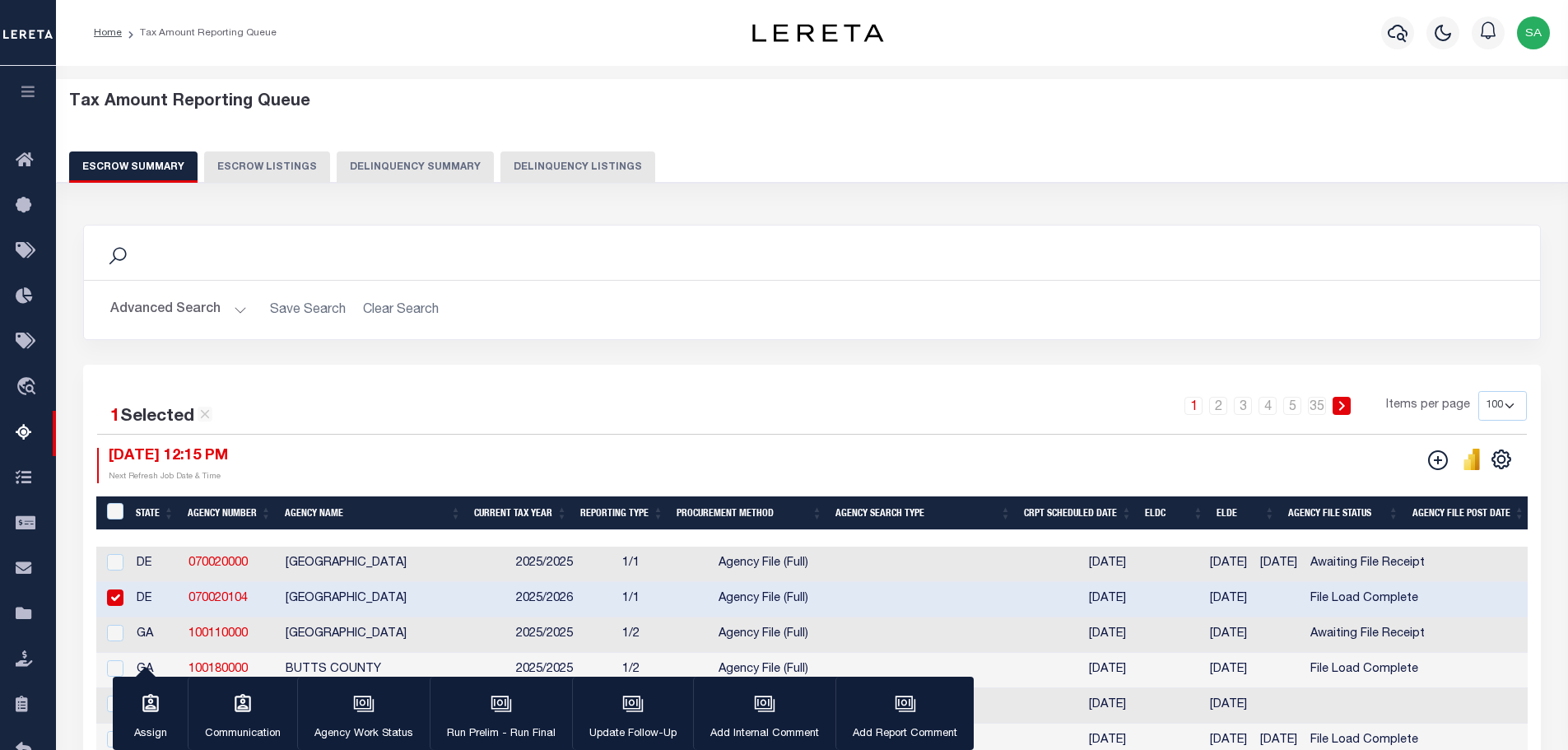
click at [121, 604] on input "checkbox" at bounding box center [114, 598] width 17 height 17
checkbox input "false"
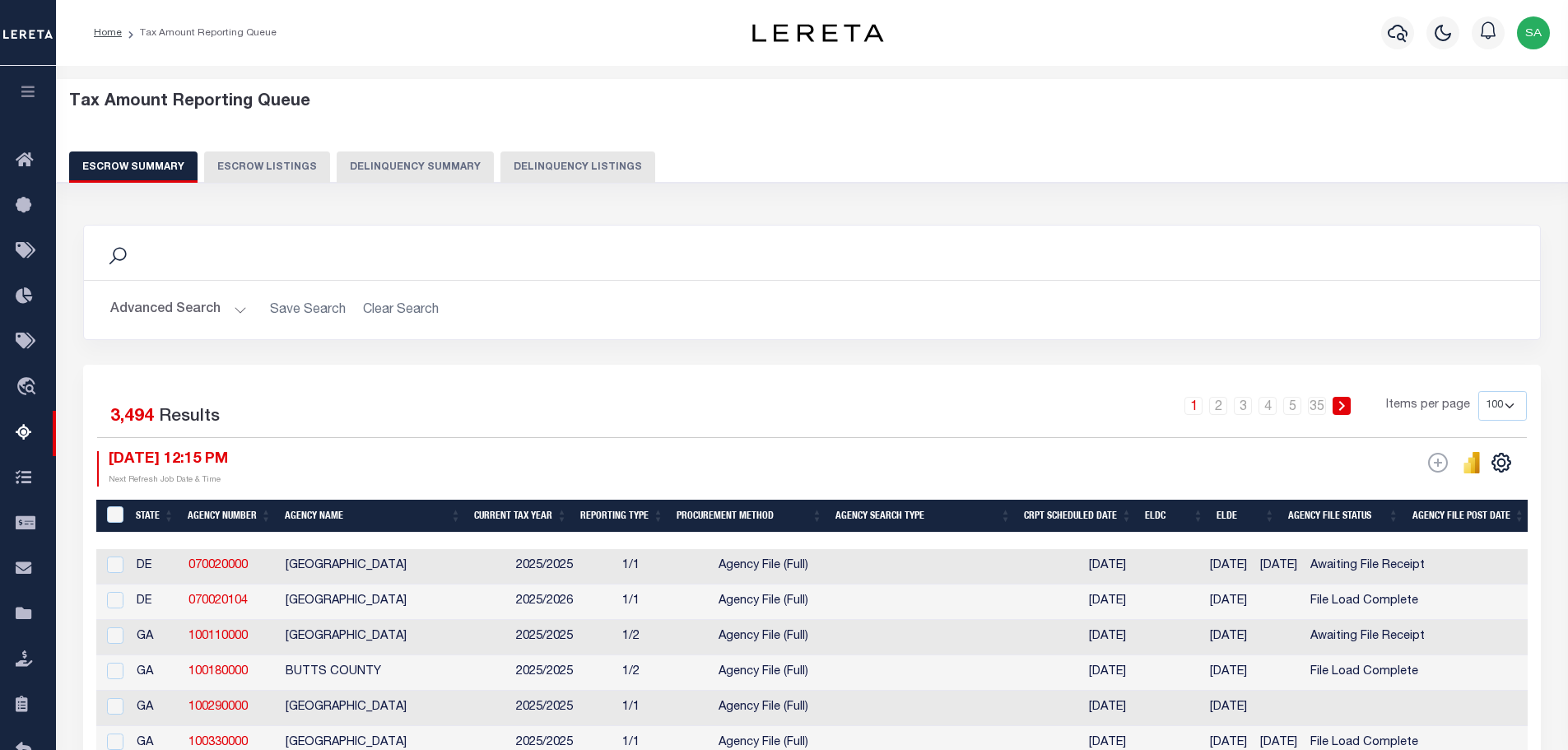
click at [483, 427] on div "1 2 3 4 5 … 35 Items per page 10 25 50 100 500" at bounding box center [994, 412] width 1065 height 43
